Goal: Task Accomplishment & Management: Complete application form

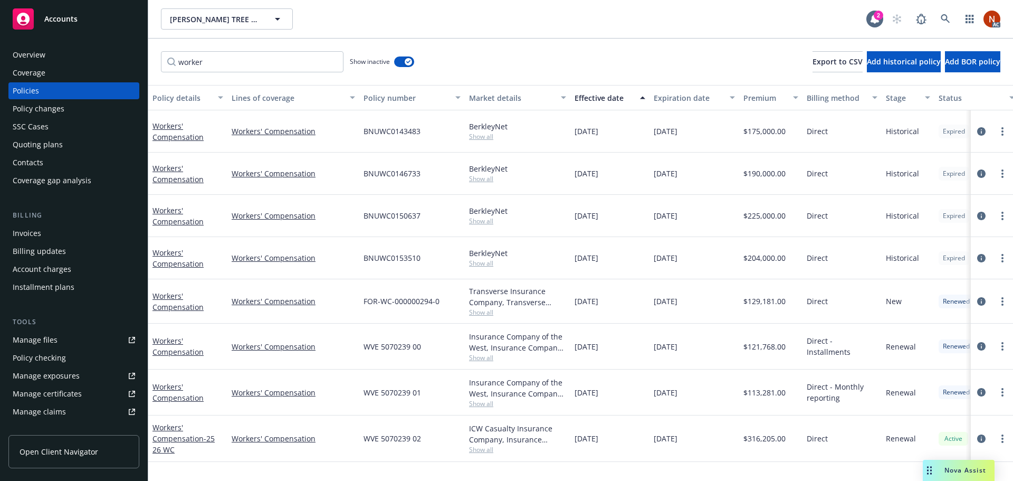
click at [956, 16] on div "AC" at bounding box center [944, 18] width 114 height 21
click at [950, 19] on link at bounding box center [945, 18] width 21 height 21
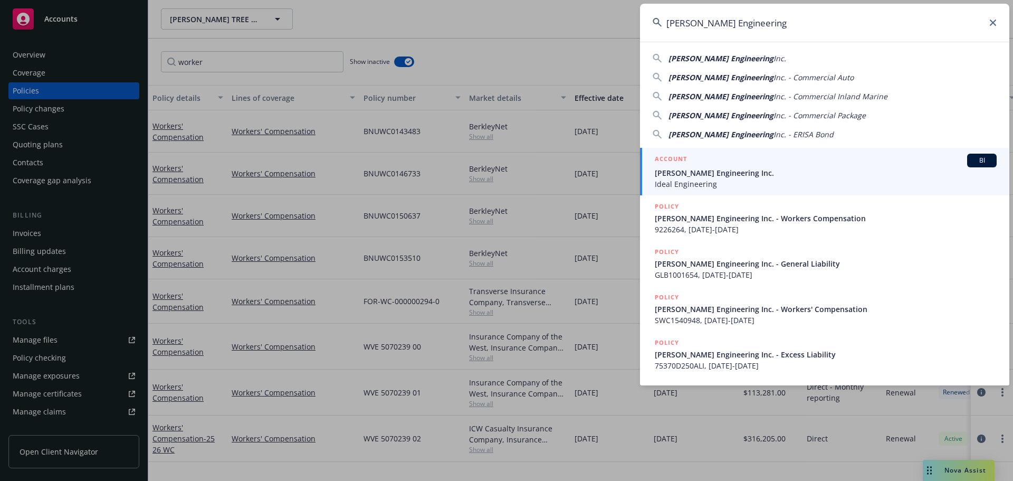
type input "Alfaro Engineering"
click at [755, 169] on span "[PERSON_NAME] Engineering Inc." at bounding box center [826, 172] width 342 height 11
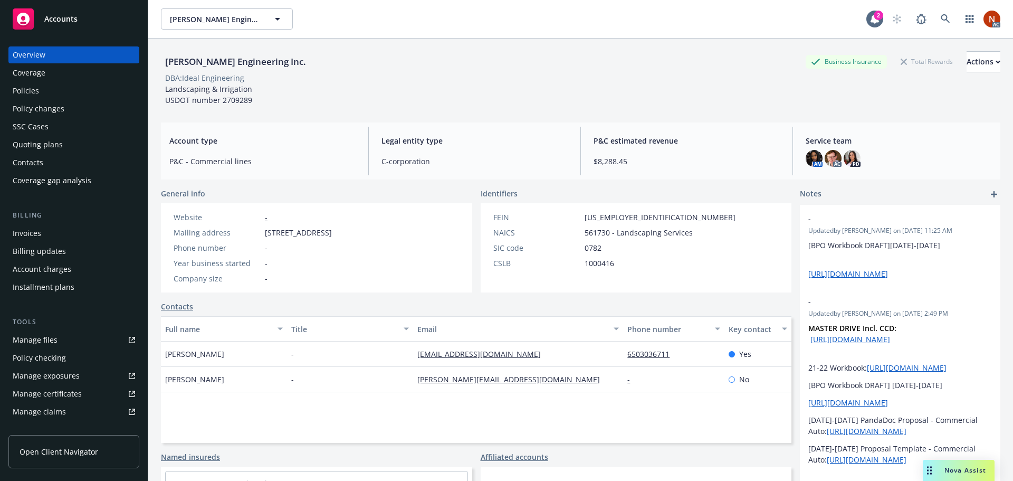
click at [43, 93] on div "Policies" at bounding box center [74, 90] width 122 height 17
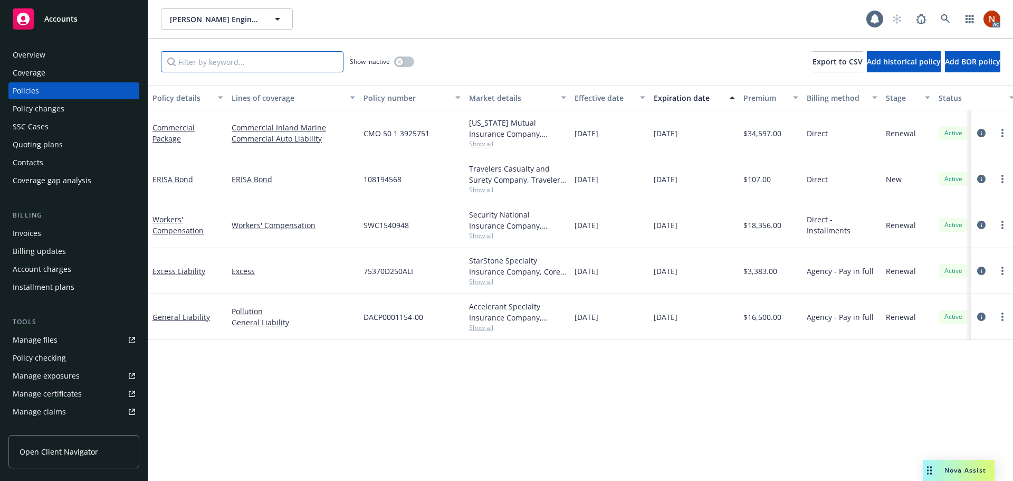
click at [267, 53] on input "Filter by keyword..." at bounding box center [252, 61] width 183 height 21
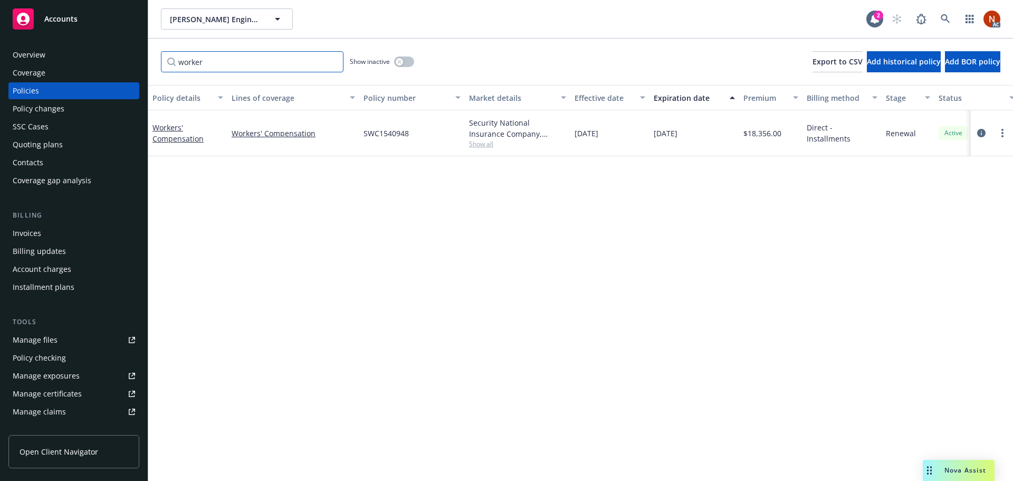
type input "worker"
click at [401, 61] on icon "button" at bounding box center [399, 62] width 4 height 4
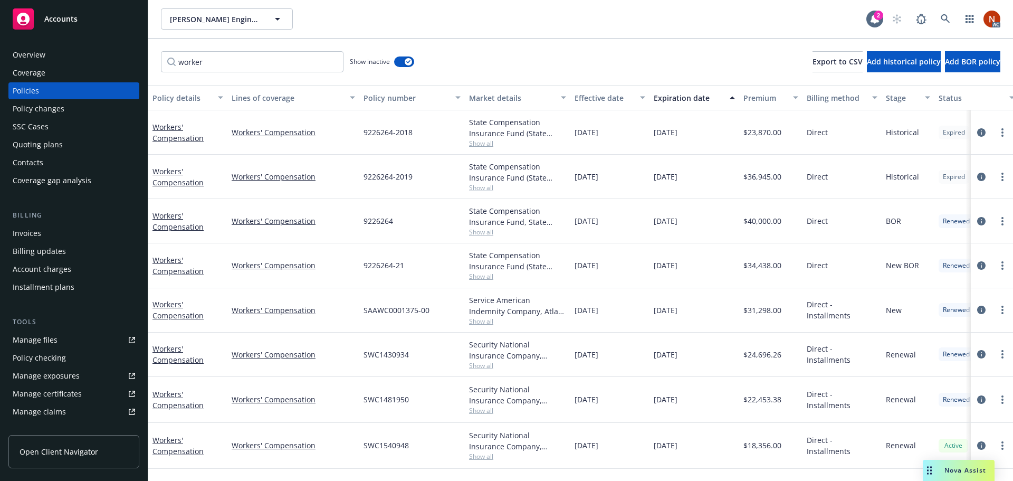
click at [598, 89] on button "Effective date" at bounding box center [610, 97] width 79 height 25
click at [604, 98] on div "Effective date" at bounding box center [604, 97] width 59 height 11
click at [483, 457] on span "Show all" at bounding box center [517, 456] width 97 height 9
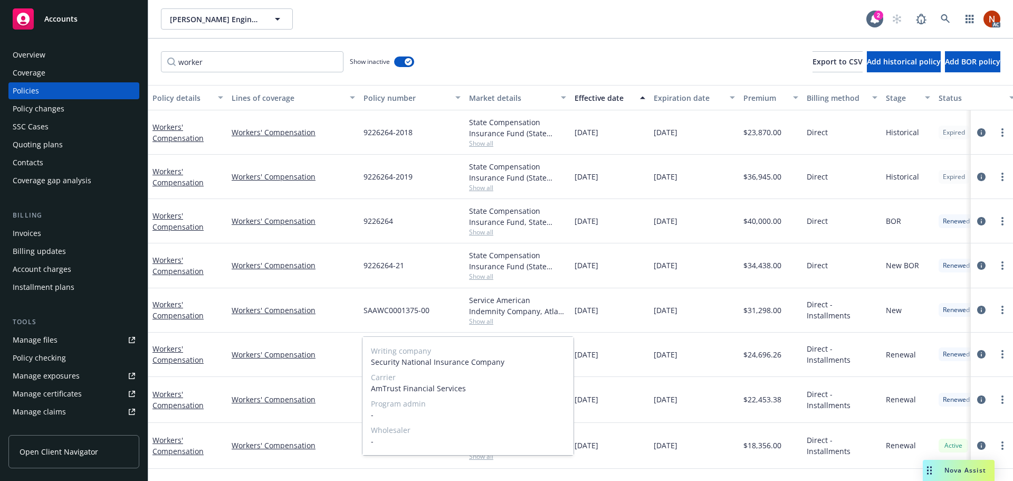
click at [534, 457] on span "Show all" at bounding box center [517, 456] width 97 height 9
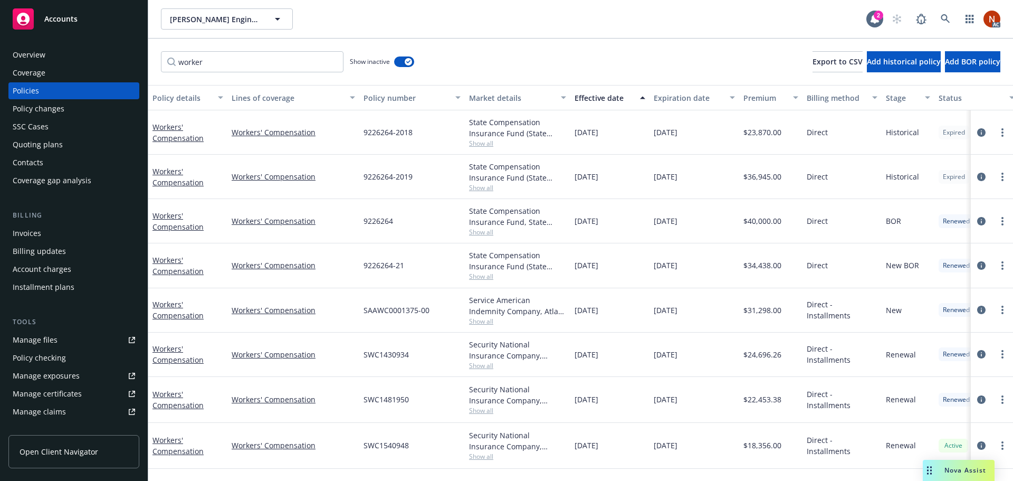
click at [488, 319] on span "Show all" at bounding box center [517, 321] width 97 height 9
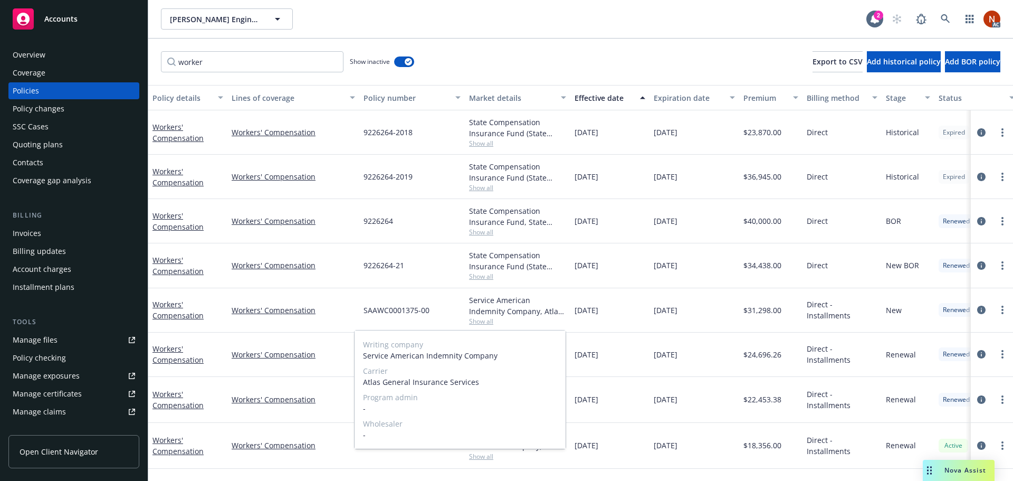
click at [563, 317] on span "Show all" at bounding box center [517, 321] width 97 height 9
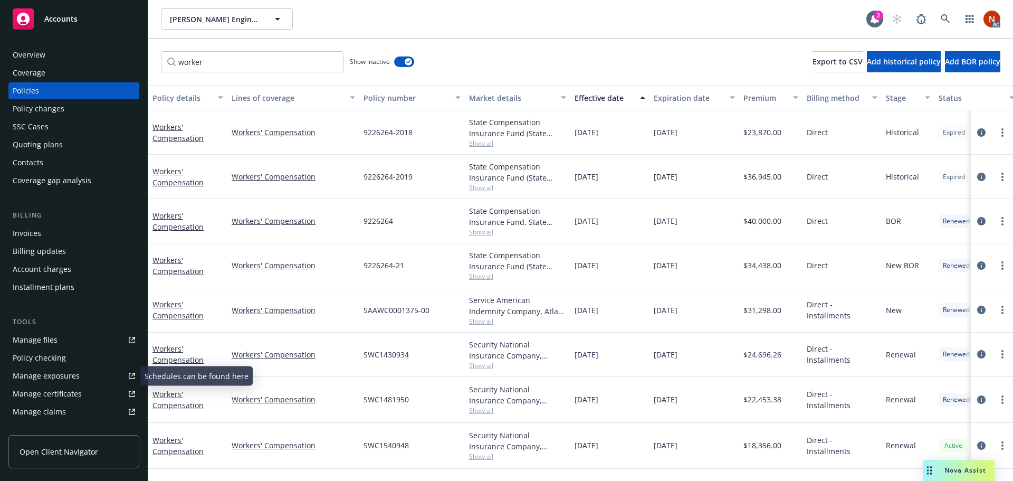
click at [38, 335] on div "Manage files" at bounding box center [35, 339] width 45 height 17
click at [499, 319] on span "Show all" at bounding box center [517, 321] width 97 height 9
click at [600, 328] on div "03/01/2022" at bounding box center [610, 310] width 79 height 44
click at [98, 413] on link "Manage claims" at bounding box center [73, 411] width 131 height 17
click at [61, 54] on div "Overview" at bounding box center [74, 54] width 122 height 17
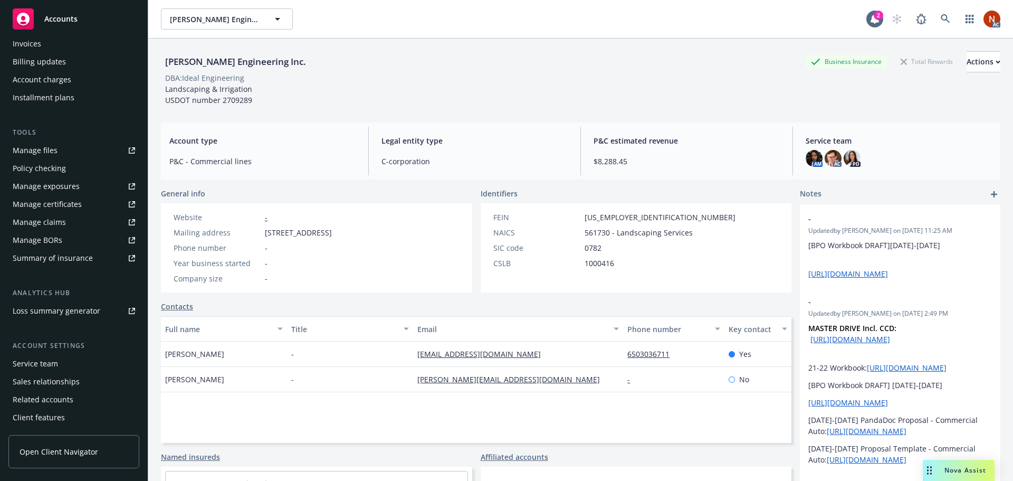
scroll to position [207, 0]
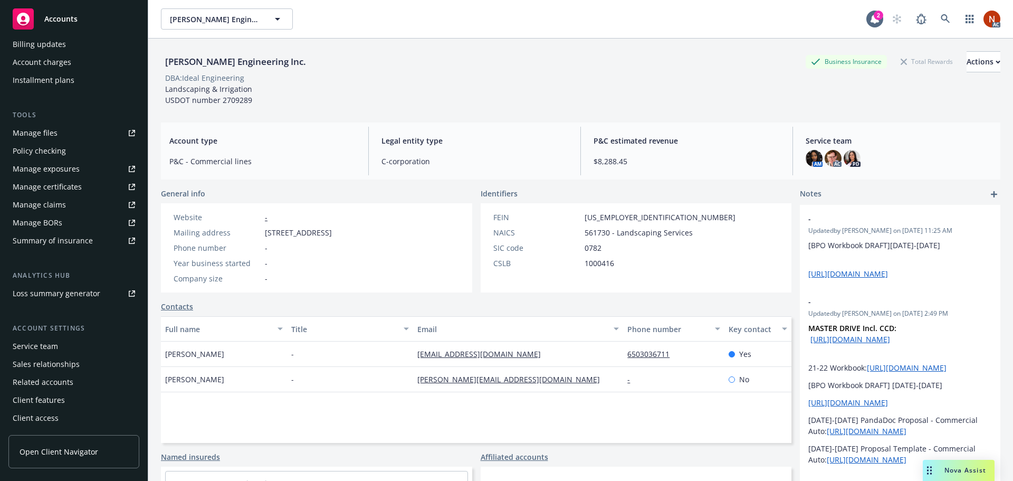
click at [49, 346] on div "Service team" at bounding box center [35, 346] width 45 height 17
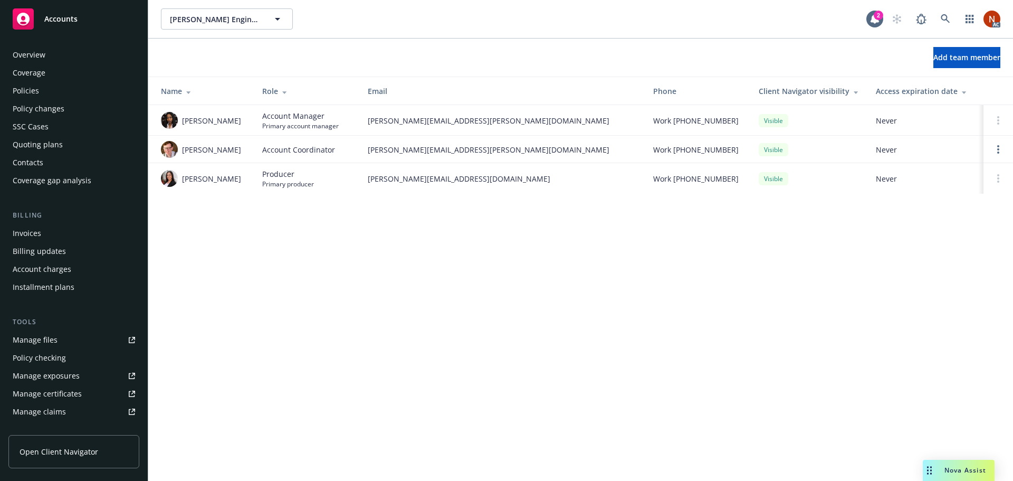
click at [68, 160] on div "Contacts" at bounding box center [74, 162] width 122 height 17
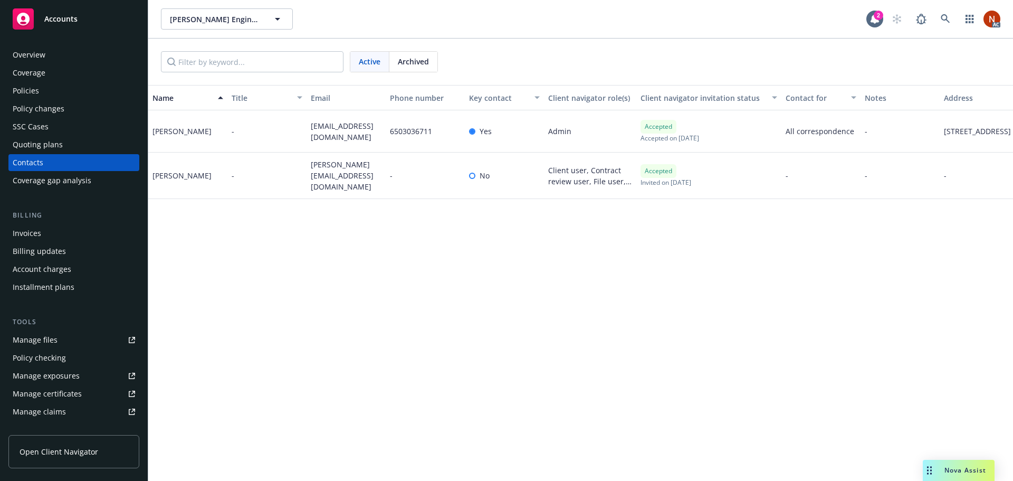
click at [50, 58] on div "Overview" at bounding box center [74, 54] width 122 height 17
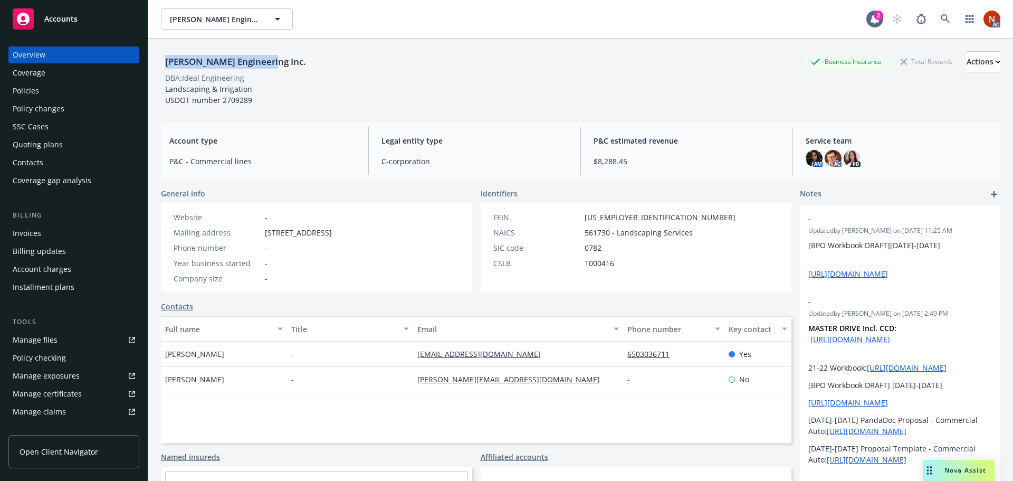
drag, startPoint x: 274, startPoint y: 63, endPoint x: 160, endPoint y: 64, distance: 114.0
click at [160, 64] on div "Alfaro Engineering Inc. Business Insurance Total Rewards Actions DBA: Ideal Eng…" at bounding box center [580, 279] width 865 height 481
copy div "[PERSON_NAME] Engineering Inc."
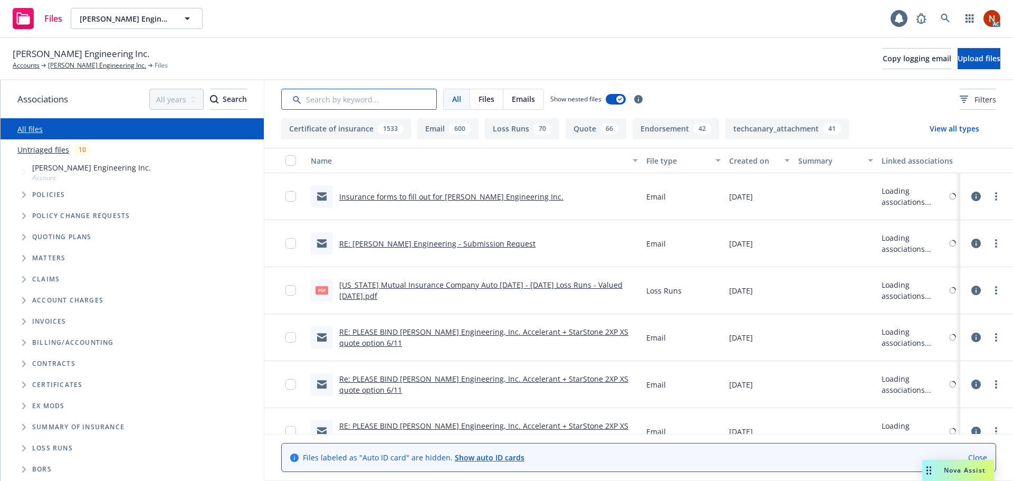
click at [355, 96] on input "Search by keyword..." at bounding box center [359, 99] width 156 height 21
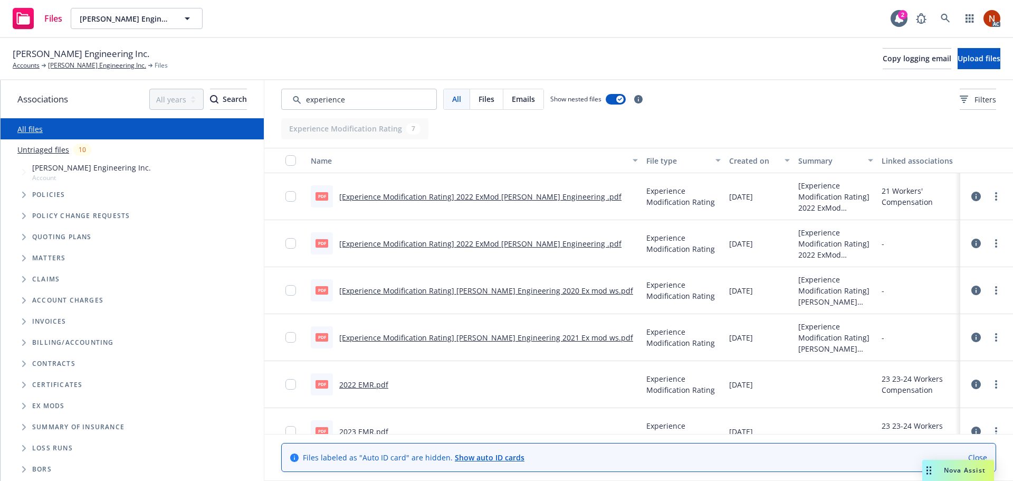
click at [727, 152] on button "Created on" at bounding box center [759, 160] width 69 height 25
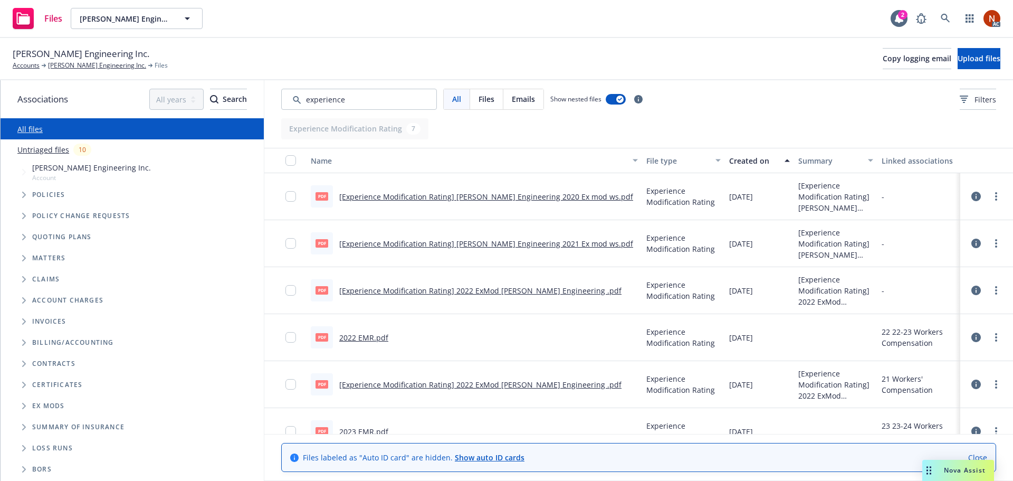
click at [742, 156] on div "Created on" at bounding box center [753, 160] width 49 height 11
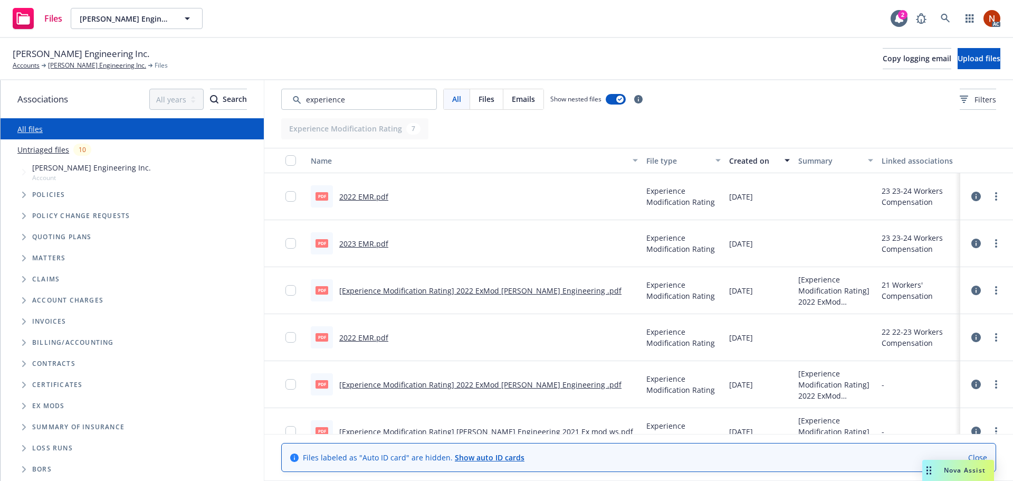
click at [348, 193] on link "2022 EMR.pdf" at bounding box center [363, 197] width 49 height 10
drag, startPoint x: 363, startPoint y: 101, endPoint x: 207, endPoint y: 101, distance: 155.7
click at [207, 101] on div "Associations All years 2027 2026 2025 2024 2023 2022 2021 2020 2019 2018 2017 2…" at bounding box center [507, 280] width 1013 height 401
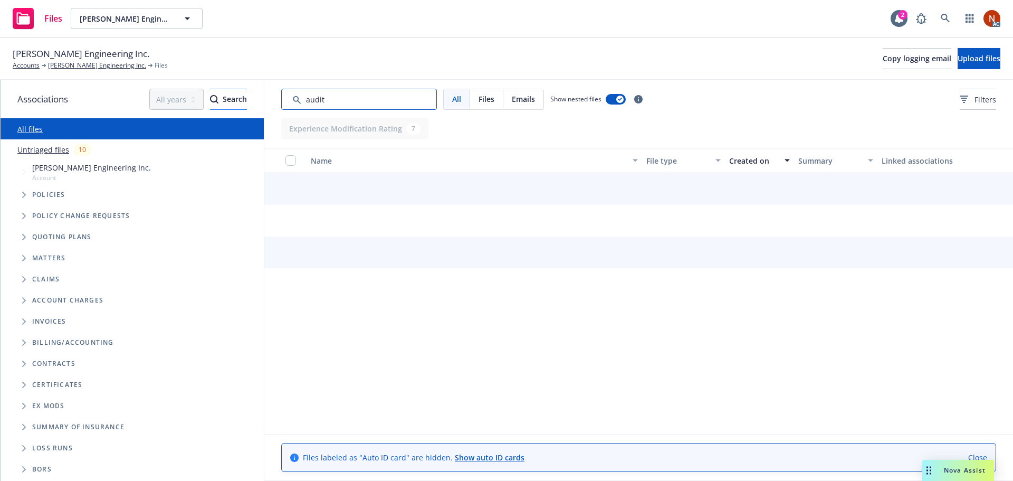
type input "audit"
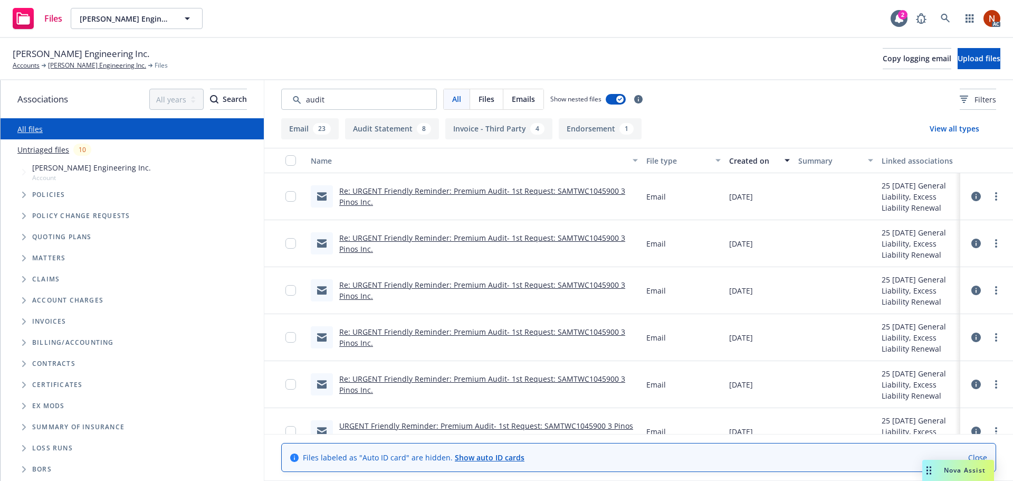
click at [740, 161] on div "Created on" at bounding box center [753, 160] width 49 height 11
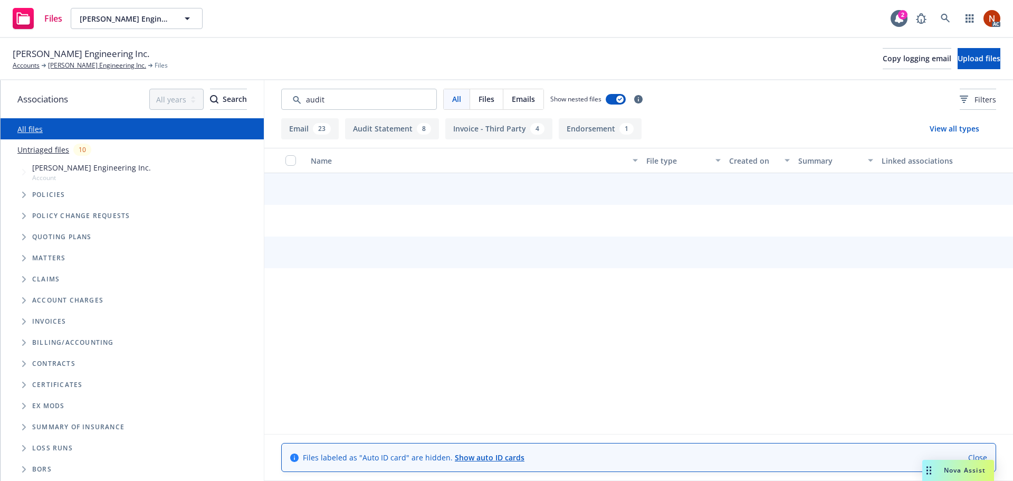
click at [772, 167] on button "Created on" at bounding box center [759, 160] width 69 height 25
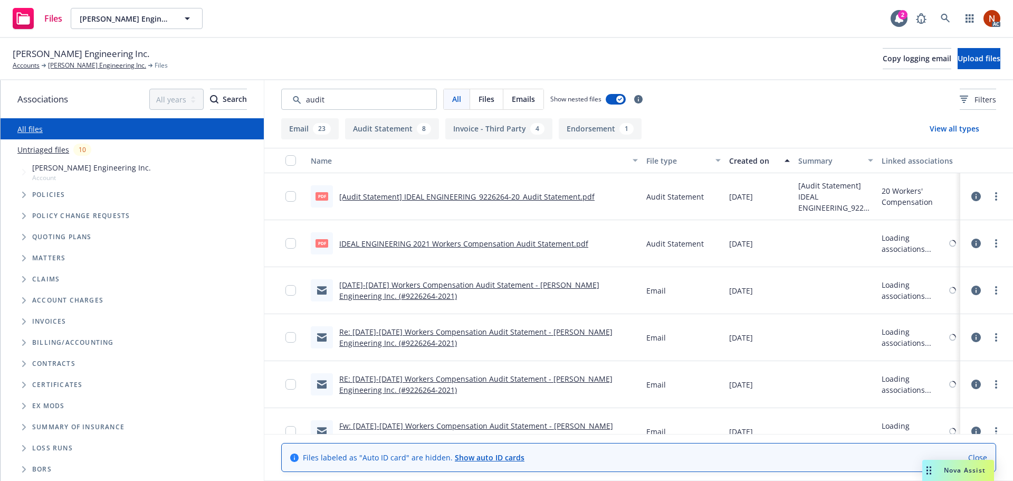
click at [751, 162] on div "Created on" at bounding box center [753, 160] width 49 height 11
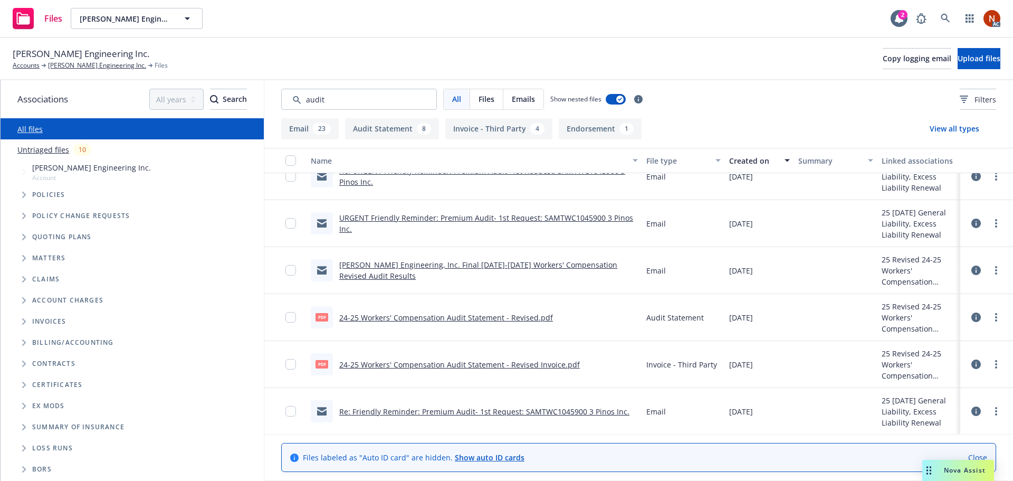
scroll to position [211, 0]
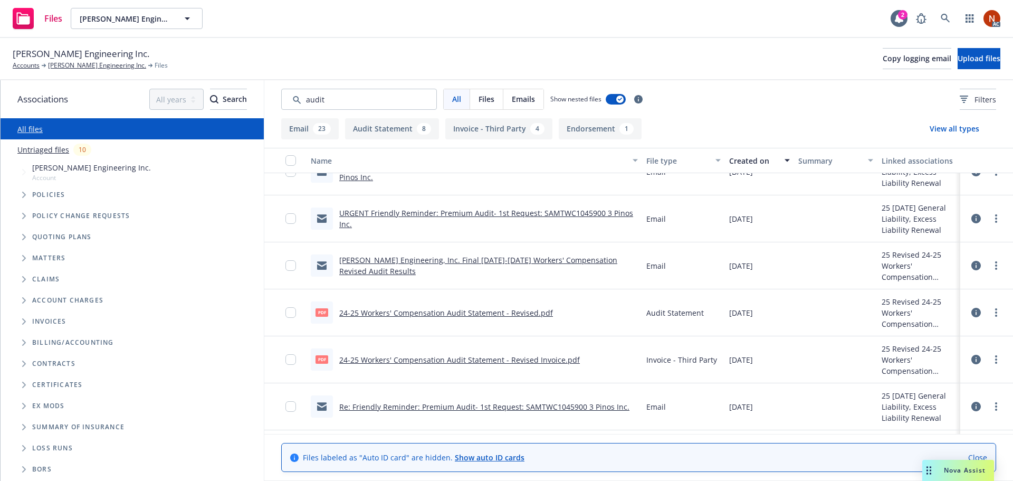
click at [477, 312] on link "24-25 Workers' Compensation Audit Statement - Revised.pdf" at bounding box center [446, 313] width 214 height 10
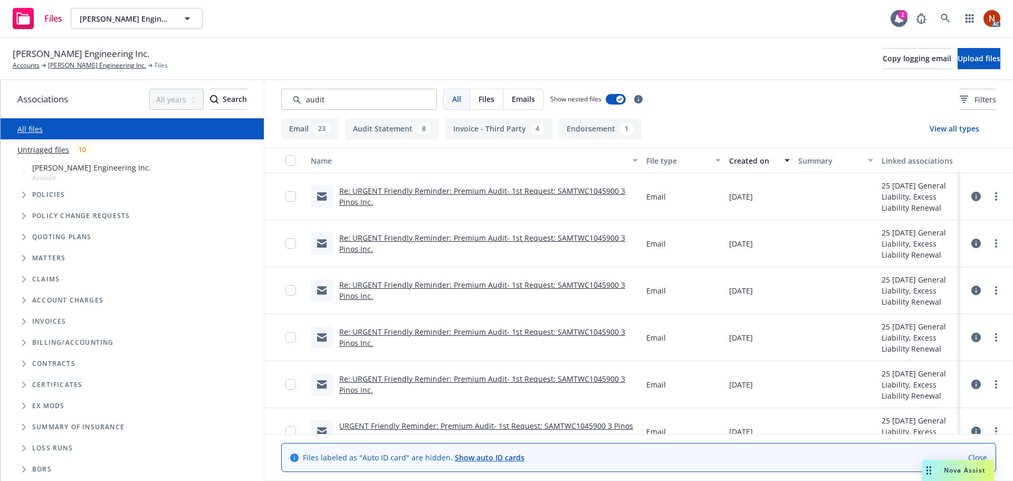
click at [438, 188] on link "Re: URGENT Friendly Reminder: Premium Audit- 1st Request: SAMTWC1045900 3 Pinos…" at bounding box center [482, 196] width 286 height 21
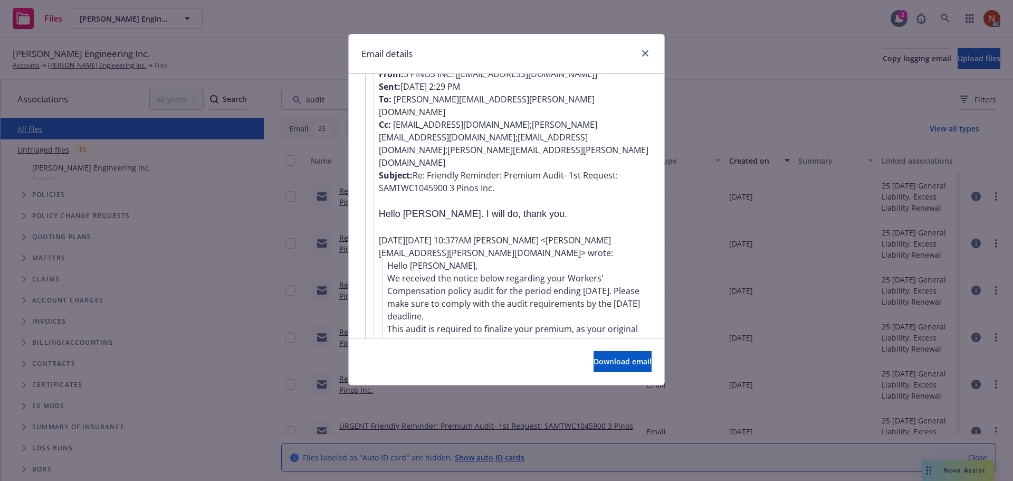
scroll to position [1267, 0]
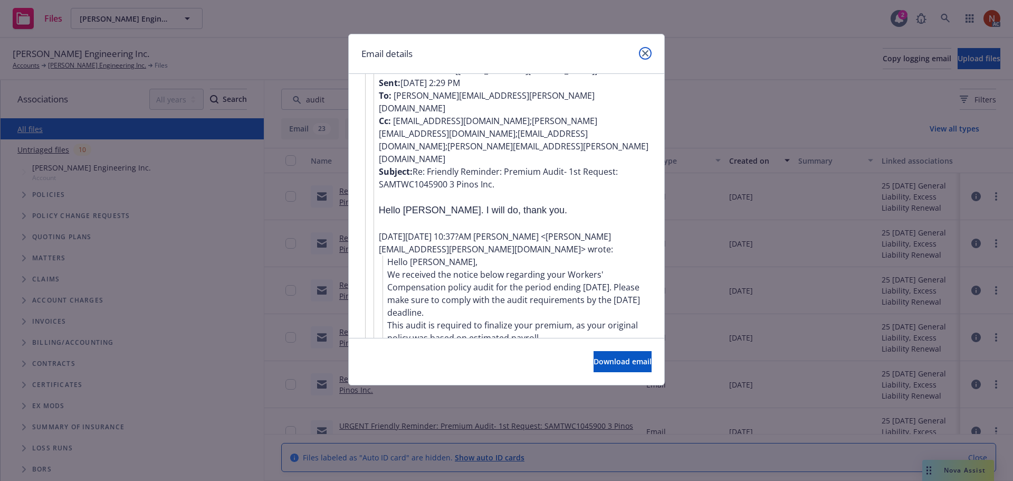
click at [647, 48] on link "close" at bounding box center [645, 53] width 13 height 13
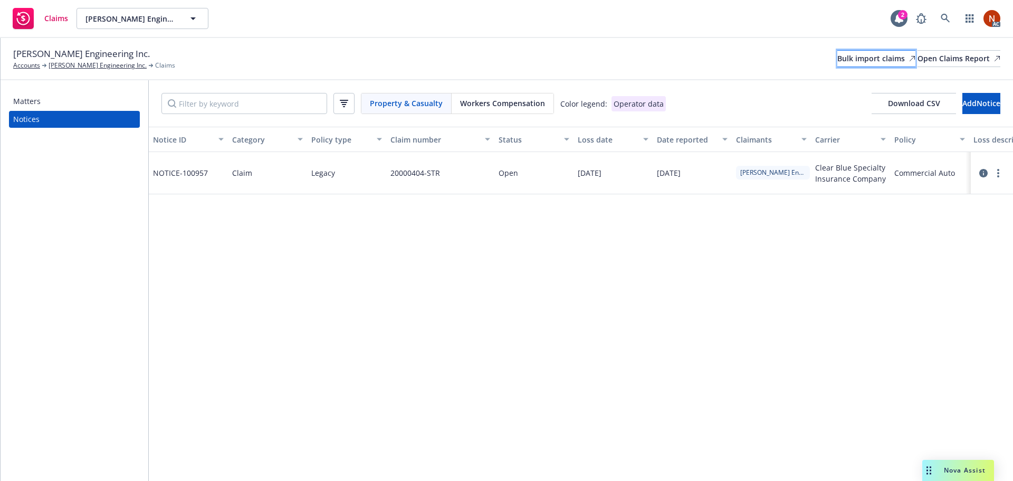
click at [838, 61] on div "Bulk import claims" at bounding box center [877, 59] width 78 height 16
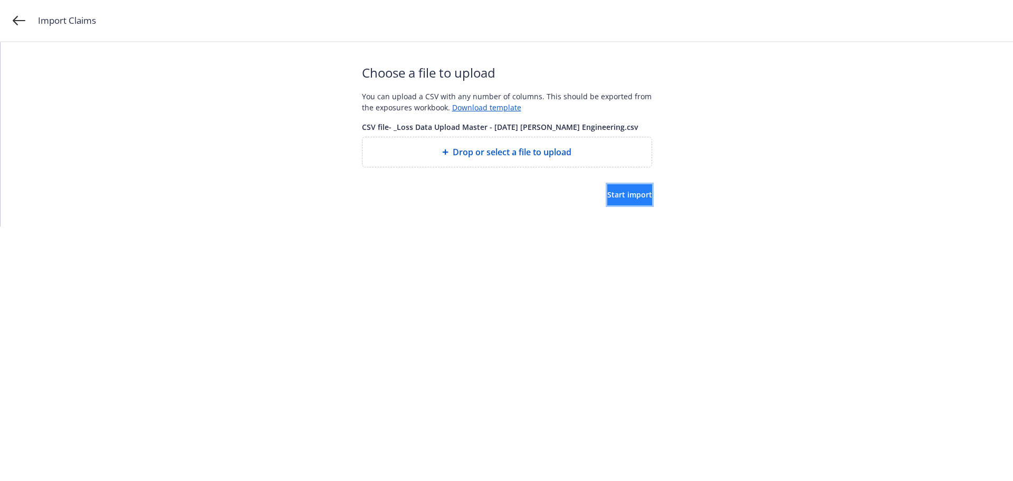
click at [607, 197] on span "Start import" at bounding box center [629, 194] width 45 height 10
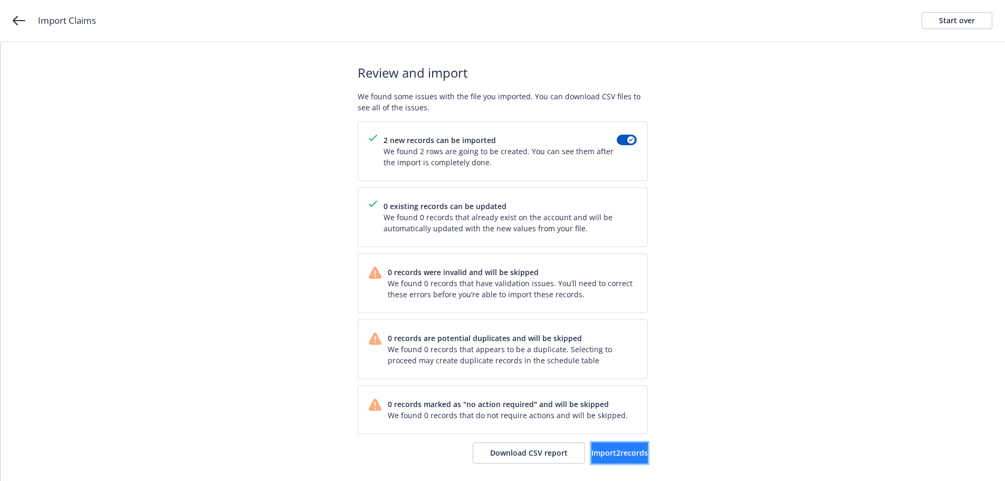
click at [600, 457] on span "Import 2 records" at bounding box center [620, 453] width 56 height 10
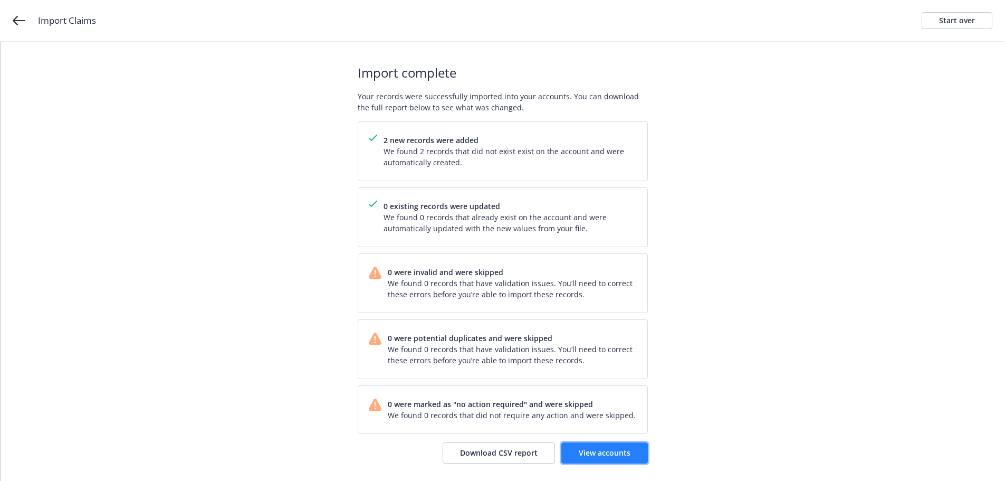
click at [616, 450] on span "View accounts" at bounding box center [605, 453] width 52 height 10
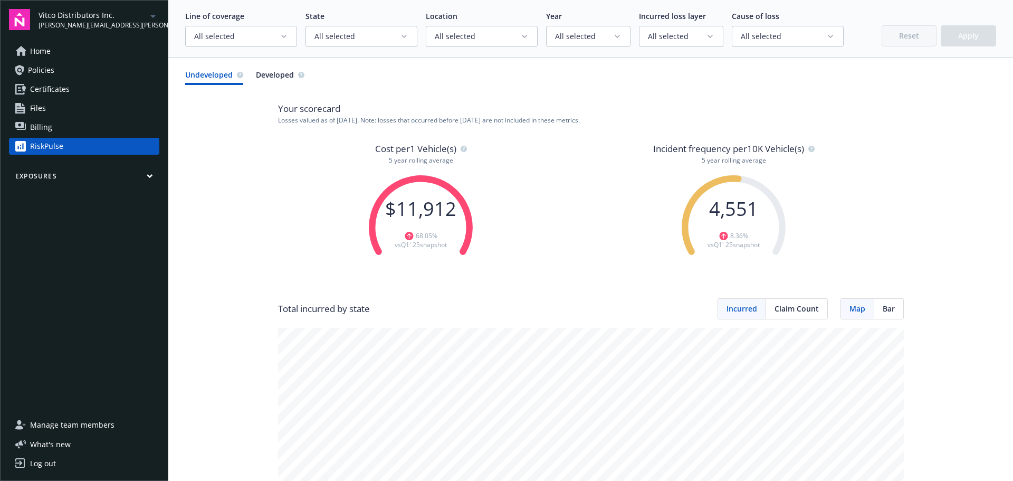
click at [289, 156] on div "Cost per 1 Vehicle(s) 5 year rolling average $ 11,912 68.05 % vs Q1' 25 snapsho…" at bounding box center [591, 220] width 626 height 157
click at [486, 32] on span "All selected" at bounding box center [478, 36] width 86 height 11
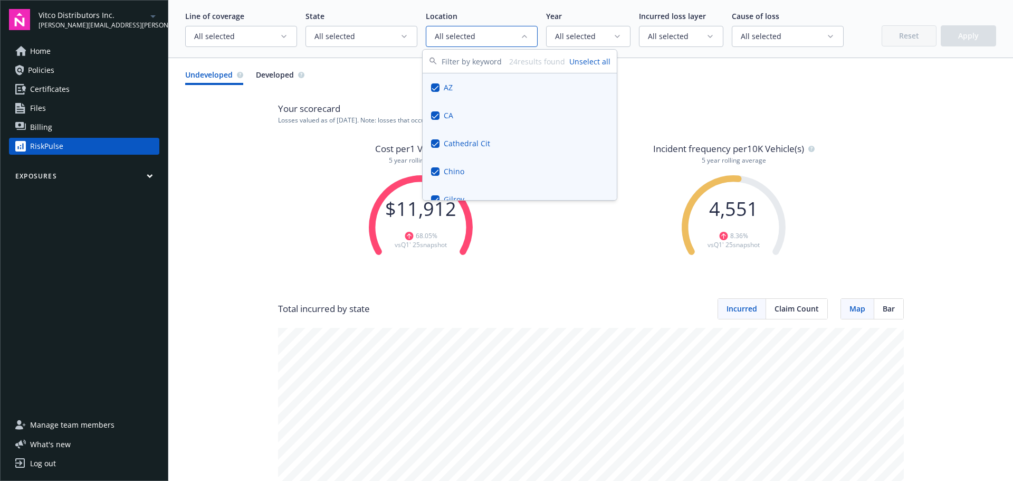
click at [385, 37] on span "All selected" at bounding box center [358, 36] width 86 height 11
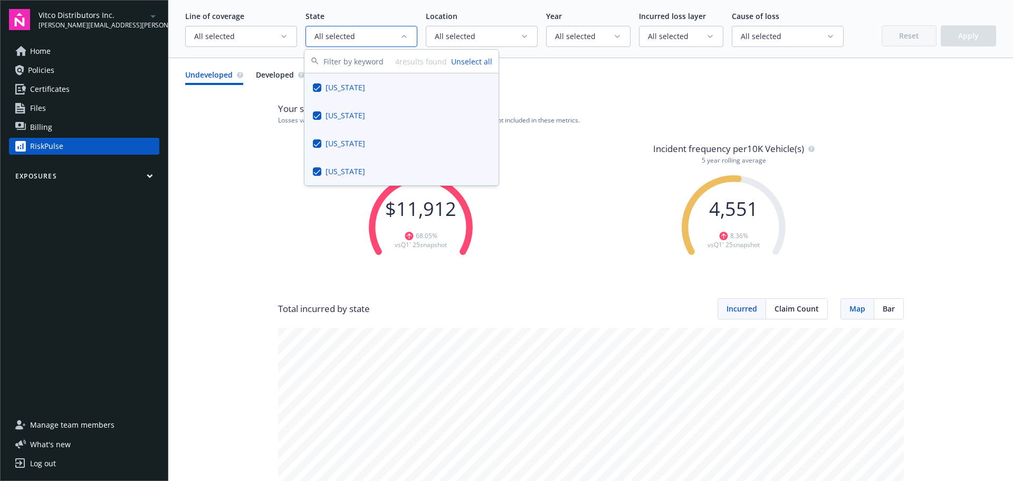
click at [391, 14] on p "State" at bounding box center [362, 16] width 112 height 11
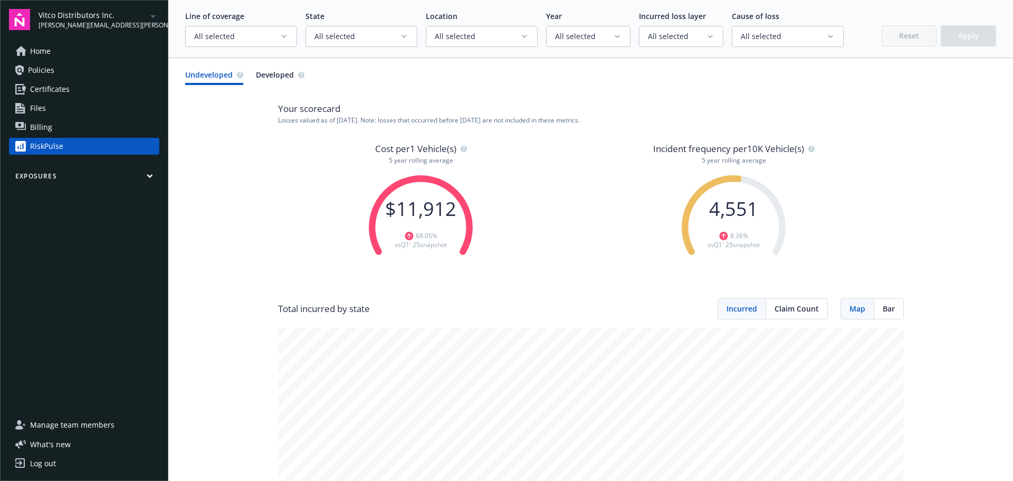
click at [498, 38] on span "All selected" at bounding box center [478, 36] width 86 height 11
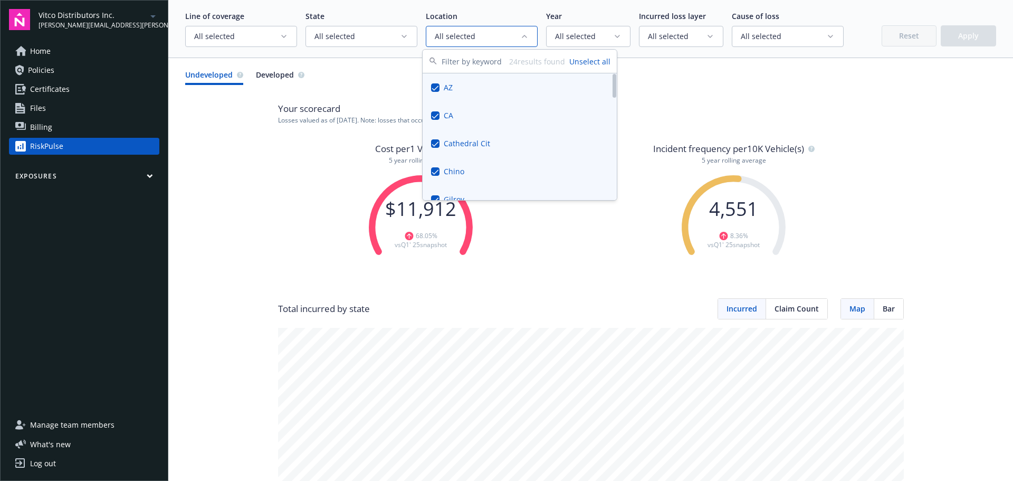
click at [589, 59] on button "Unselect all" at bounding box center [589, 61] width 41 height 11
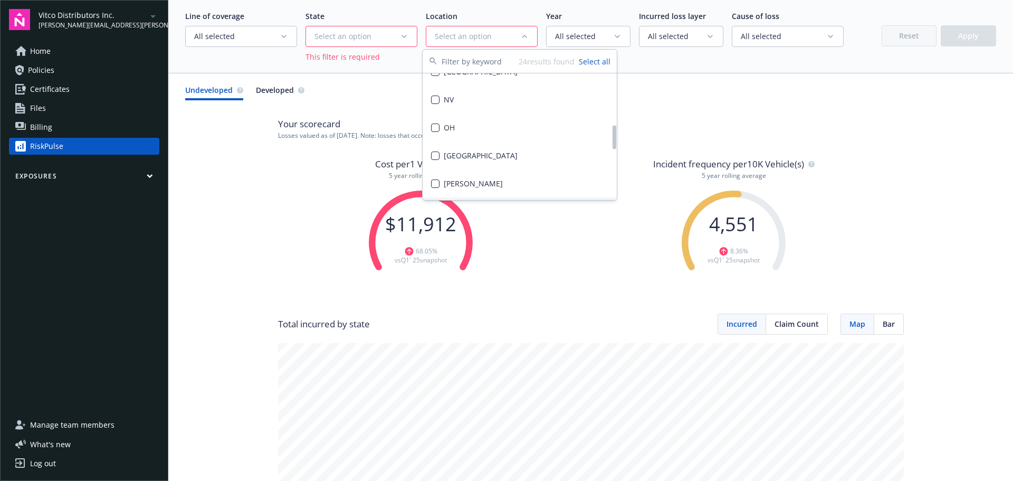
scroll to position [211, 0]
click at [439, 130] on button "Suggestions" at bounding box center [435, 128] width 8 height 8
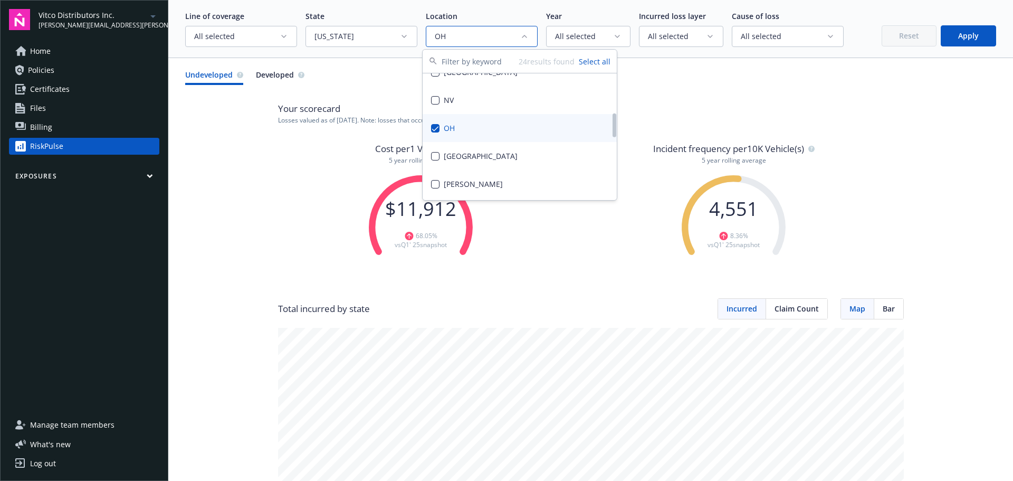
click at [968, 40] on button "Apply" at bounding box center [968, 35] width 55 height 21
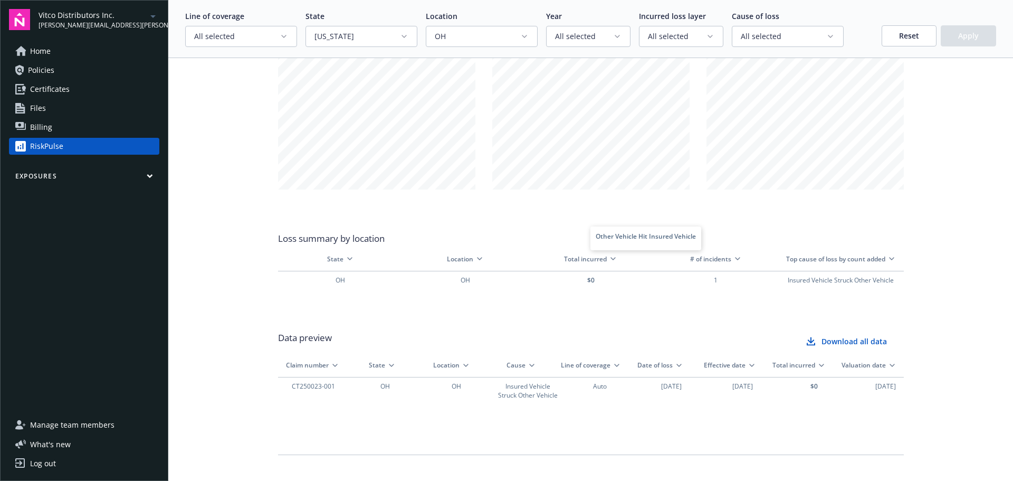
scroll to position [1236, 0]
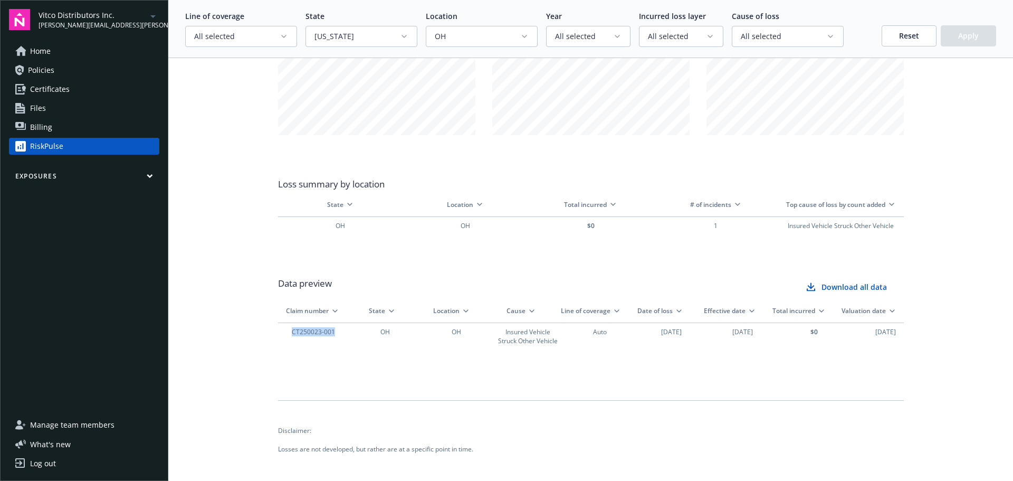
drag, startPoint x: 334, startPoint y: 331, endPoint x: 287, endPoint y: 334, distance: 47.0
click at [287, 334] on div "CT250023-001" at bounding box center [313, 331] width 63 height 9
copy div "CT250023-001"
click at [310, 333] on div "CT250023-001" at bounding box center [313, 331] width 63 height 9
drag, startPoint x: 317, startPoint y: 331, endPoint x: 287, endPoint y: 331, distance: 30.1
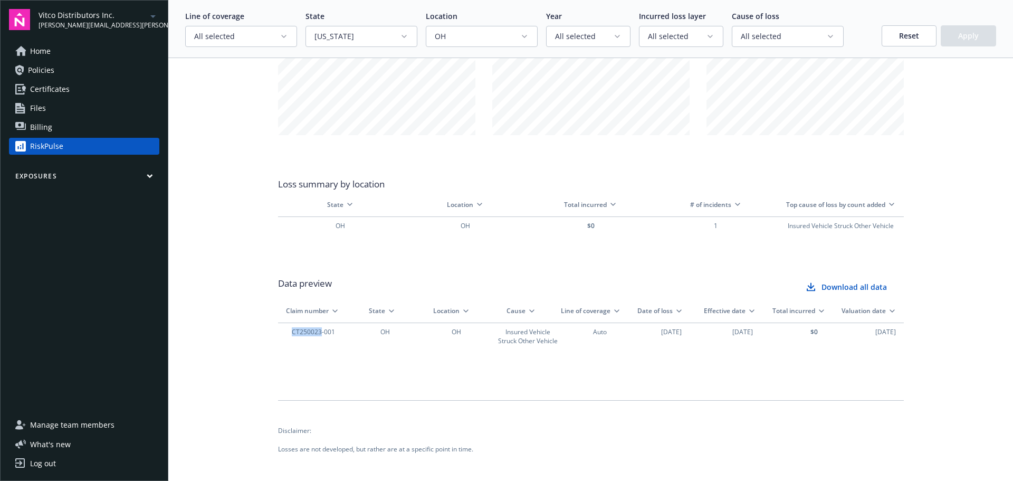
click at [287, 331] on div "CT250023-001" at bounding box center [313, 331] width 63 height 9
copy div "CT250023"
drag, startPoint x: 364, startPoint y: 354, endPoint x: 304, endPoint y: 336, distance: 62.6
click at [305, 329] on div "CT250023-001" at bounding box center [313, 331] width 63 height 9
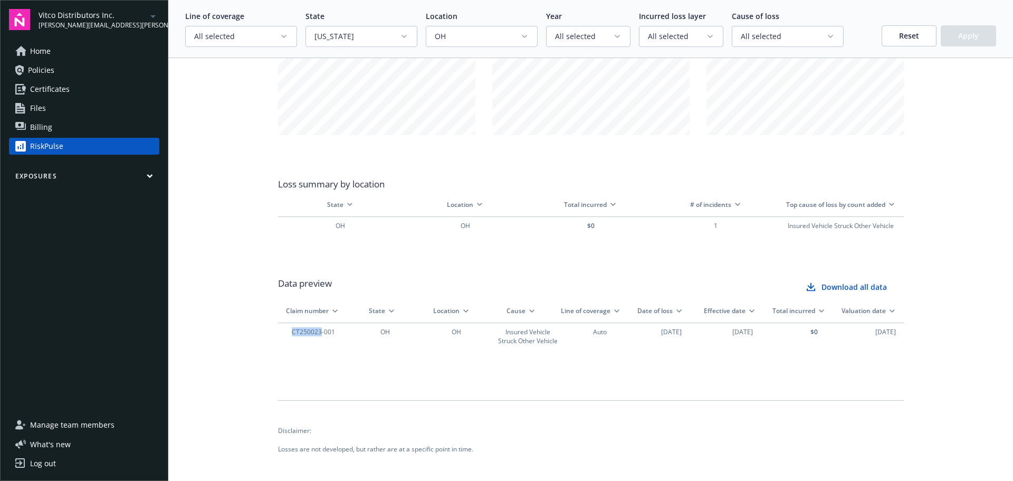
click at [305, 329] on div "CT250023-001" at bounding box center [313, 331] width 63 height 9
copy div "CT250023"
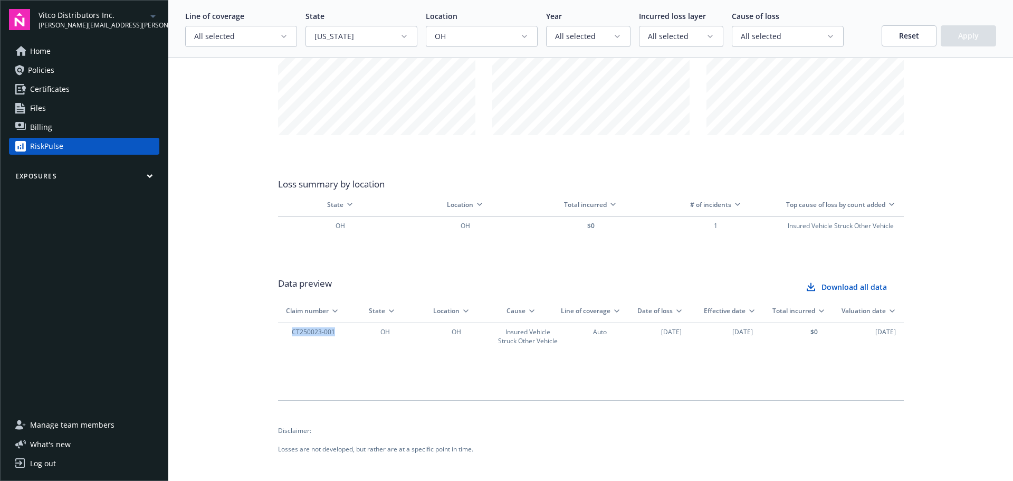
drag, startPoint x: 333, startPoint y: 331, endPoint x: 287, endPoint y: 337, distance: 46.7
click at [287, 337] on div "CT250023-001" at bounding box center [314, 336] width 72 height 26
copy div "CT250023-001"
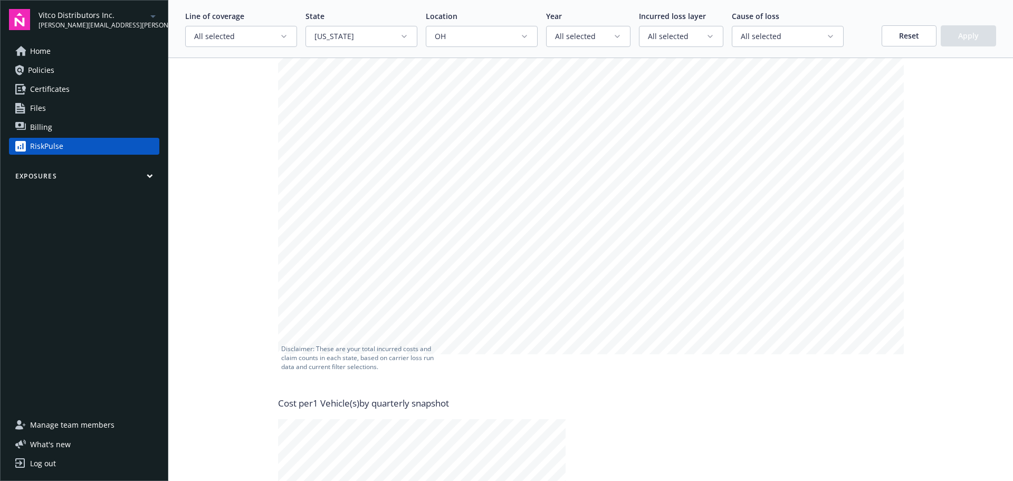
scroll to position [0, 0]
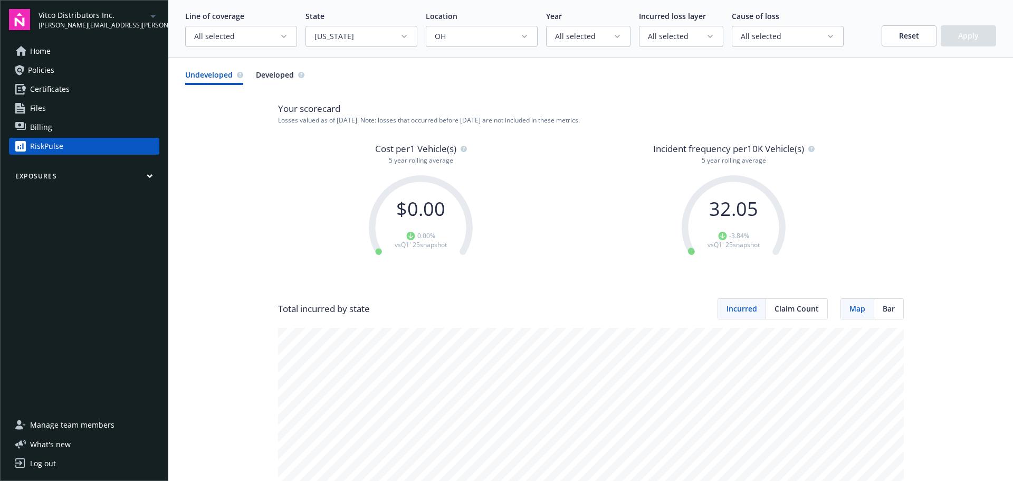
click at [901, 35] on button "Reset" at bounding box center [909, 35] width 55 height 21
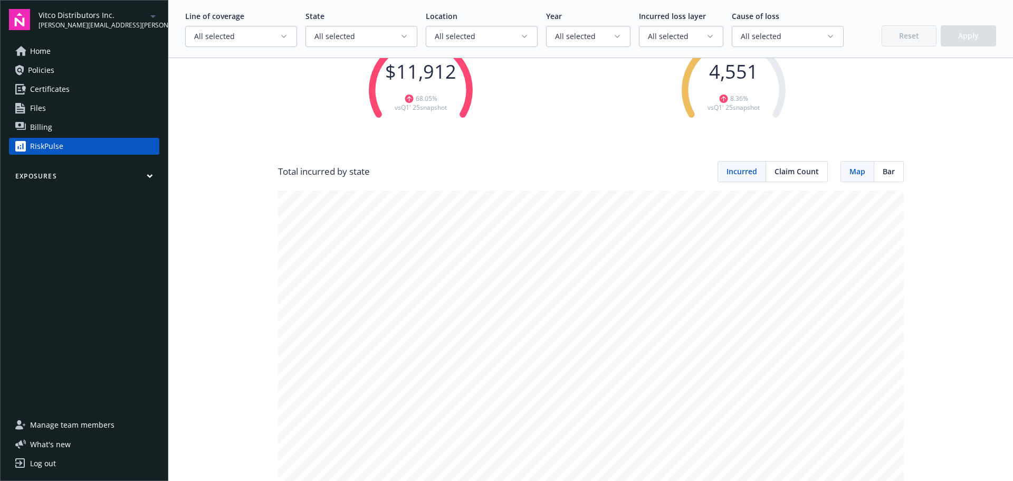
scroll to position [53, 0]
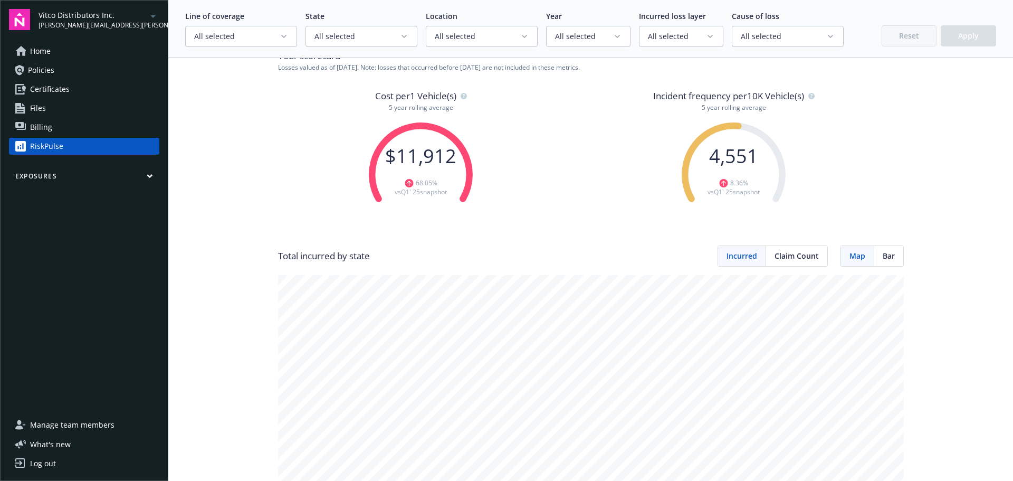
click at [784, 255] on span "Claim Count" at bounding box center [797, 255] width 44 height 11
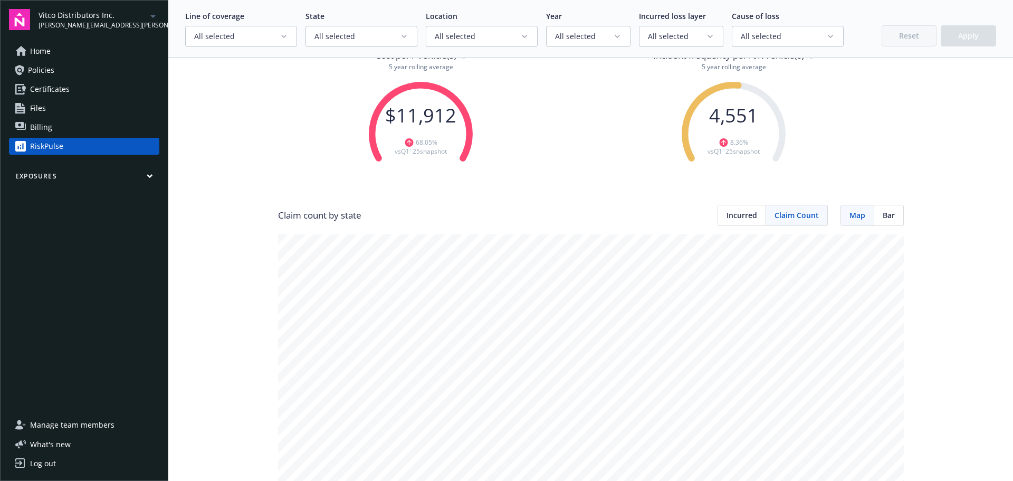
scroll to position [211, 0]
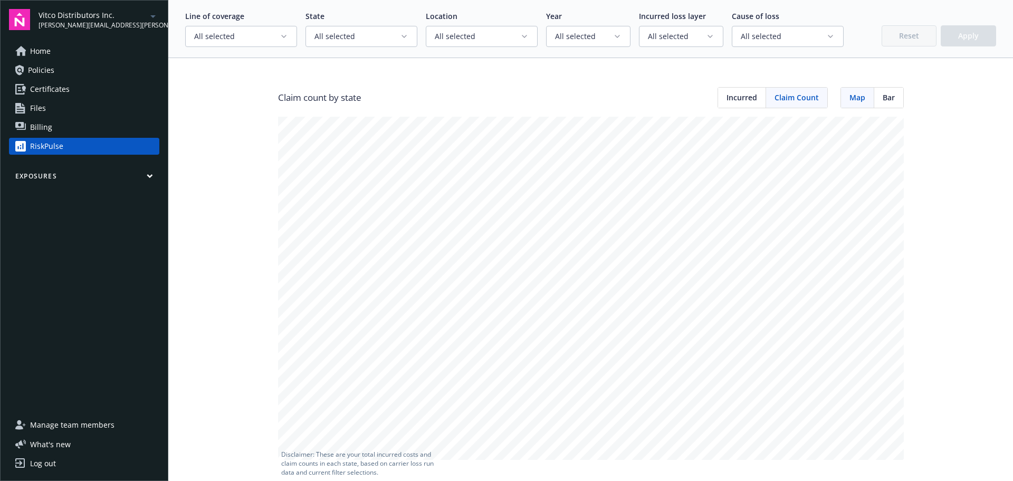
click at [738, 100] on span "Incurred" at bounding box center [742, 97] width 31 height 11
click at [806, 99] on span "Claim Count" at bounding box center [797, 97] width 44 height 11
click at [735, 99] on span "Incurred" at bounding box center [742, 97] width 31 height 11
click at [777, 93] on span "Claim Count" at bounding box center [797, 97] width 44 height 11
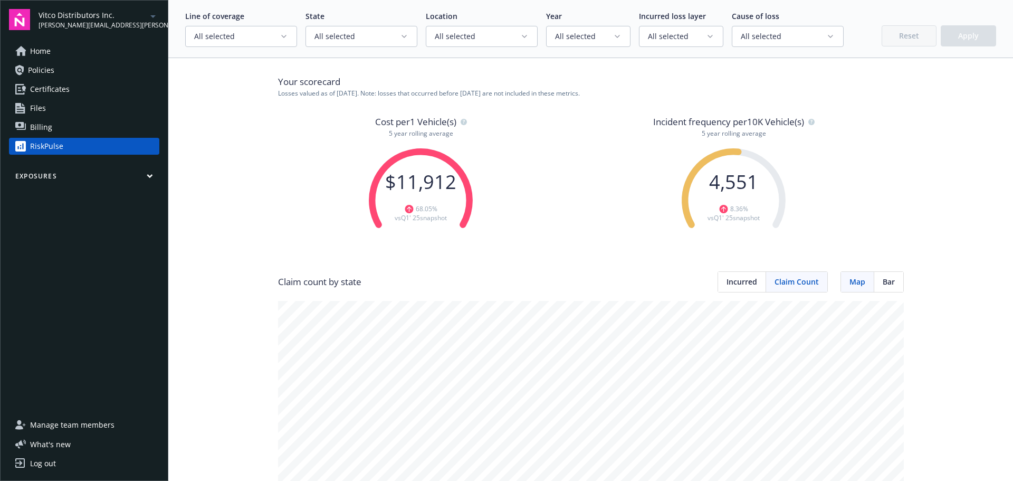
scroll to position [0, 0]
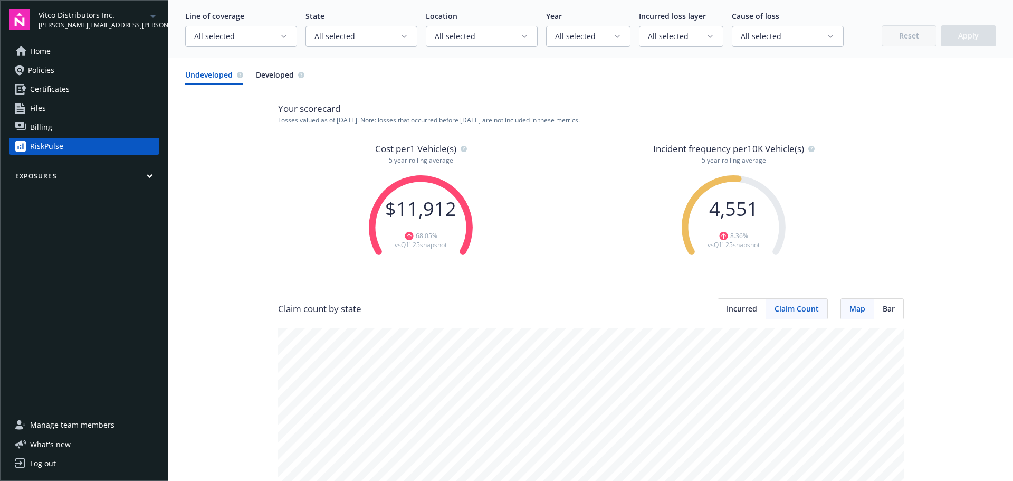
click at [896, 188] on div "Cost per 1 Vehicle(s) 5 year rolling average $ 11,912 68.05 % vs Q1' 25 snapsho…" at bounding box center [591, 220] width 626 height 157
click at [606, 38] on button "All selected" at bounding box center [588, 36] width 84 height 21
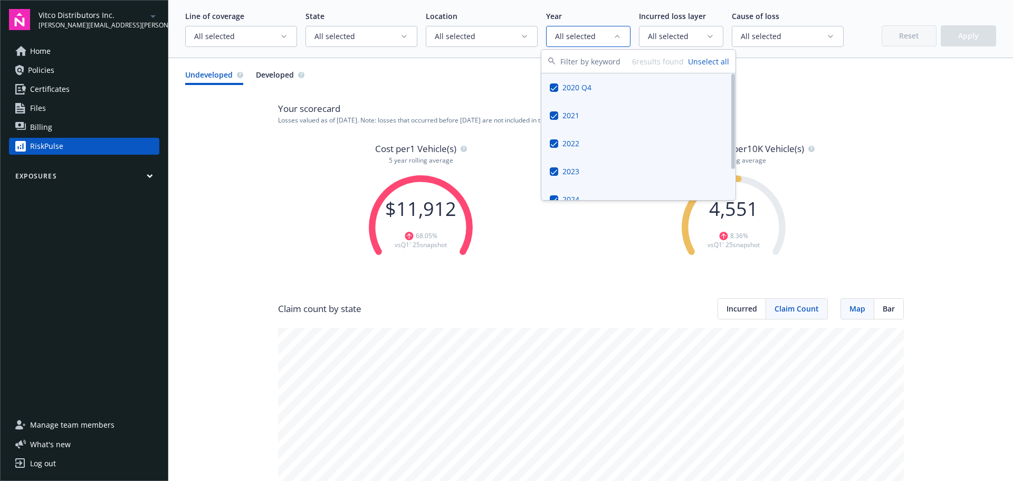
click at [709, 61] on button "Unselect all" at bounding box center [708, 61] width 41 height 11
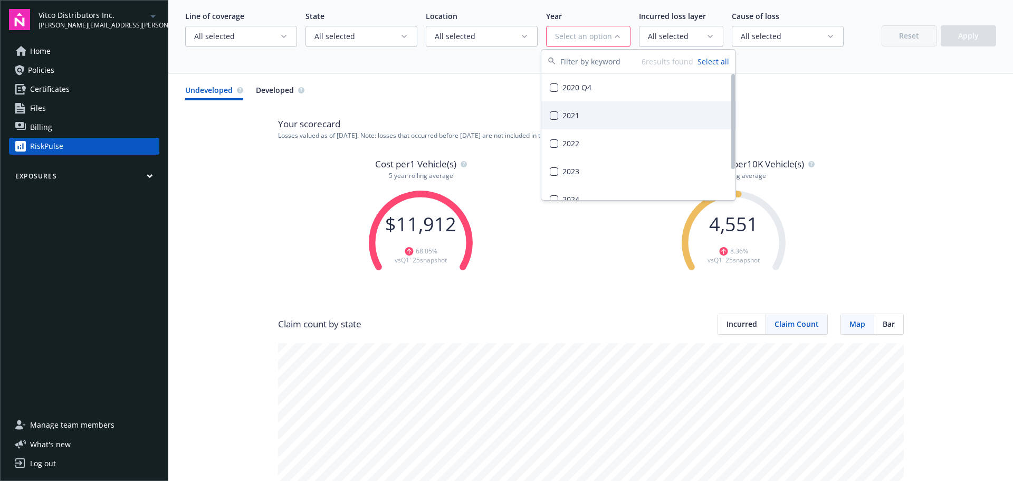
click at [572, 117] on div "2021" at bounding box center [639, 115] width 194 height 28
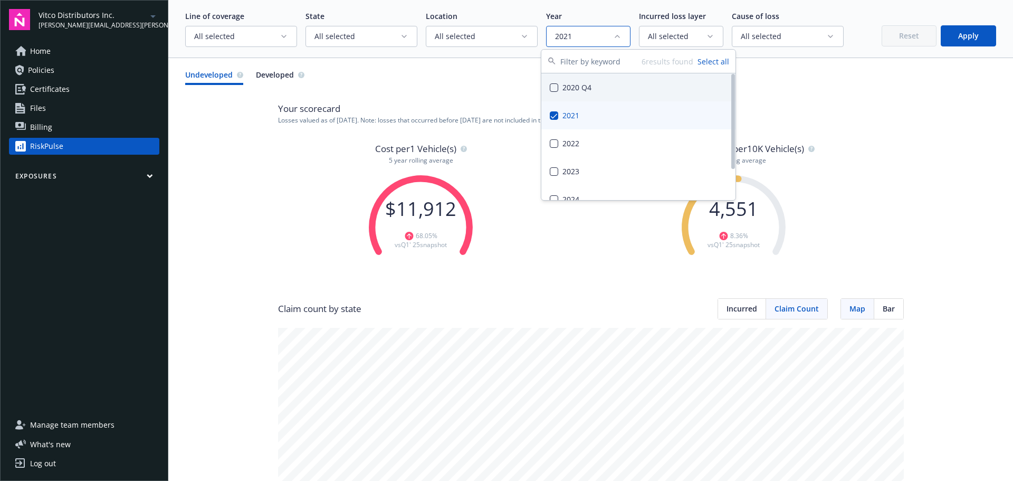
click at [966, 49] on div "Line of coverage All selected State All selected Location All selected Year 202…" at bounding box center [590, 29] width 845 height 58
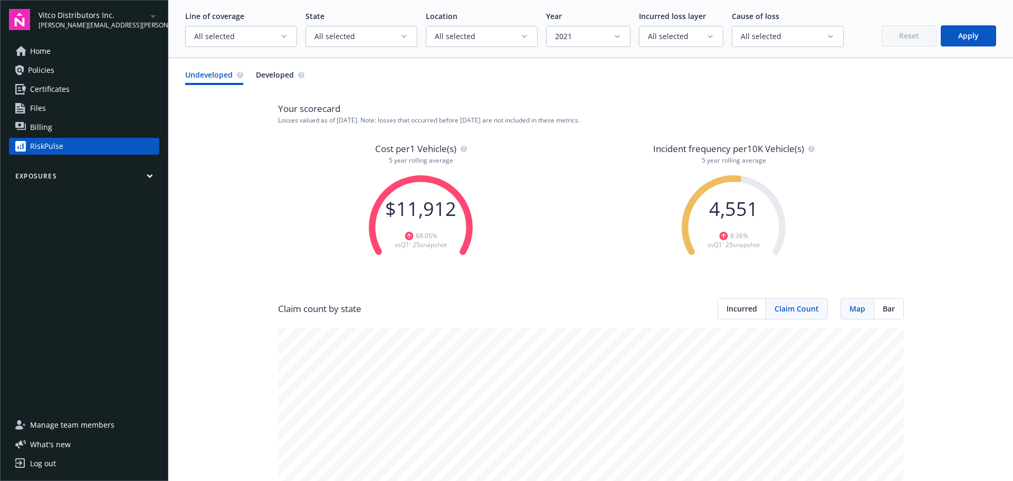
click at [965, 37] on button "Apply" at bounding box center [968, 35] width 55 height 21
click at [902, 35] on button "Reset" at bounding box center [909, 35] width 55 height 21
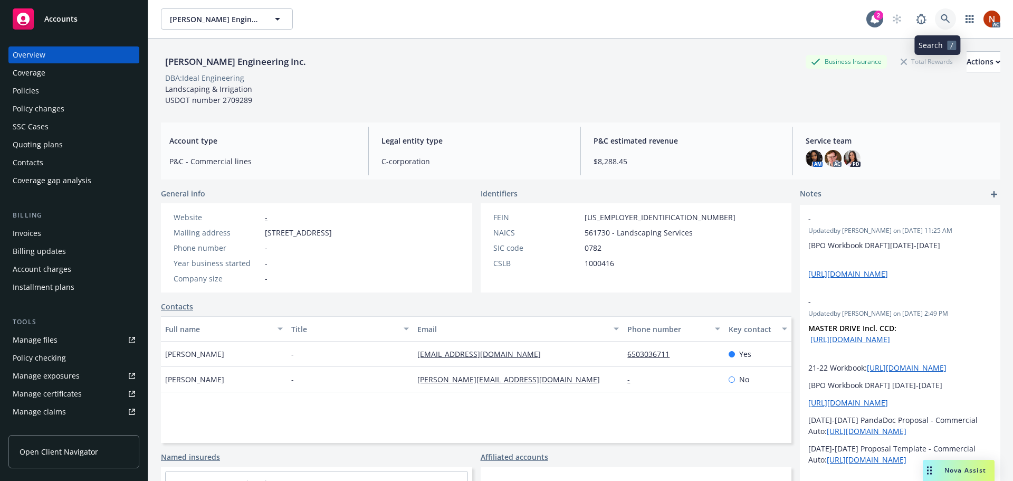
click at [941, 17] on icon at bounding box center [945, 18] width 9 height 9
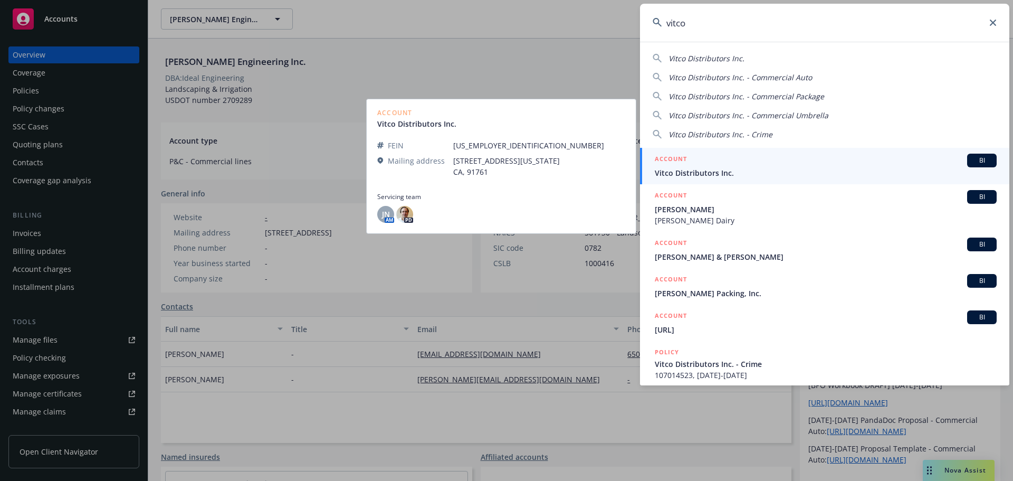
type input "vitco"
click at [790, 164] on div "ACCOUNT BI" at bounding box center [826, 161] width 342 height 14
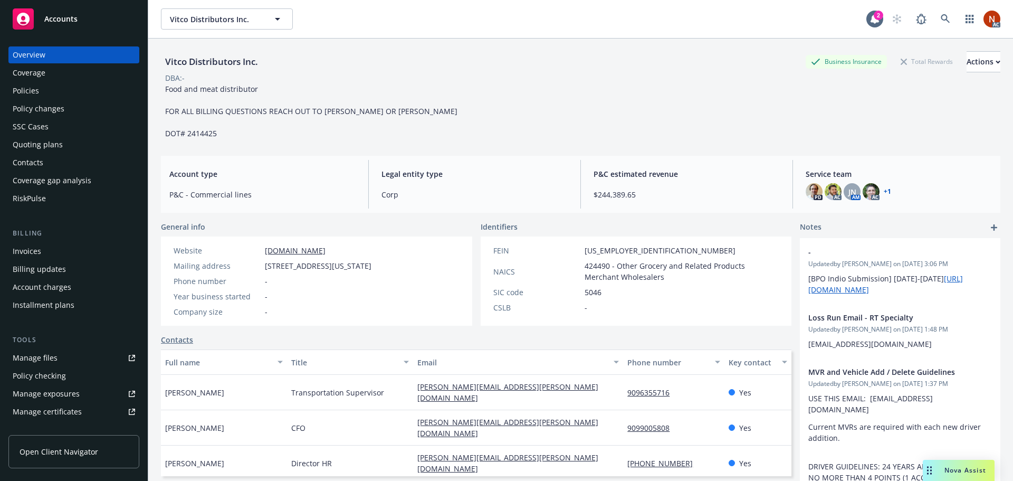
click at [33, 200] on div "RiskPulse" at bounding box center [29, 198] width 33 height 17
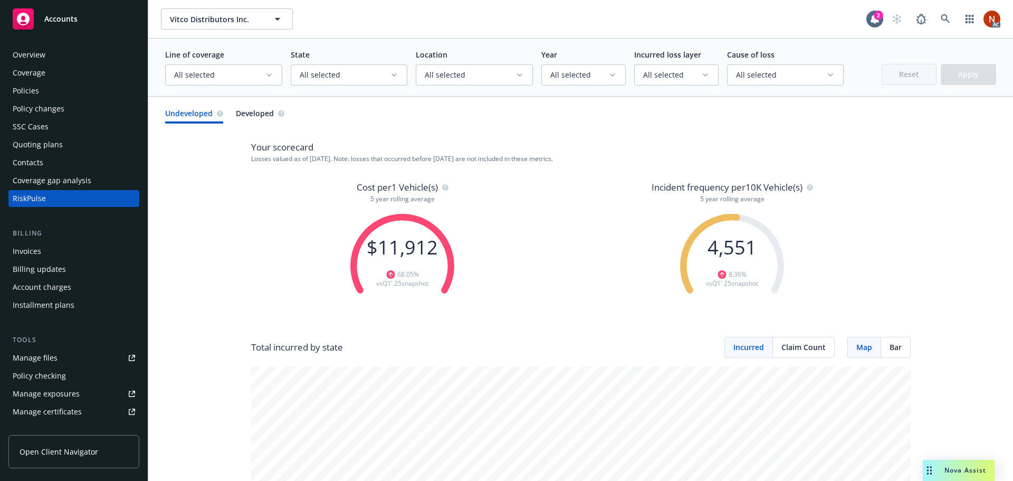
click at [42, 52] on div "Overview" at bounding box center [29, 54] width 33 height 17
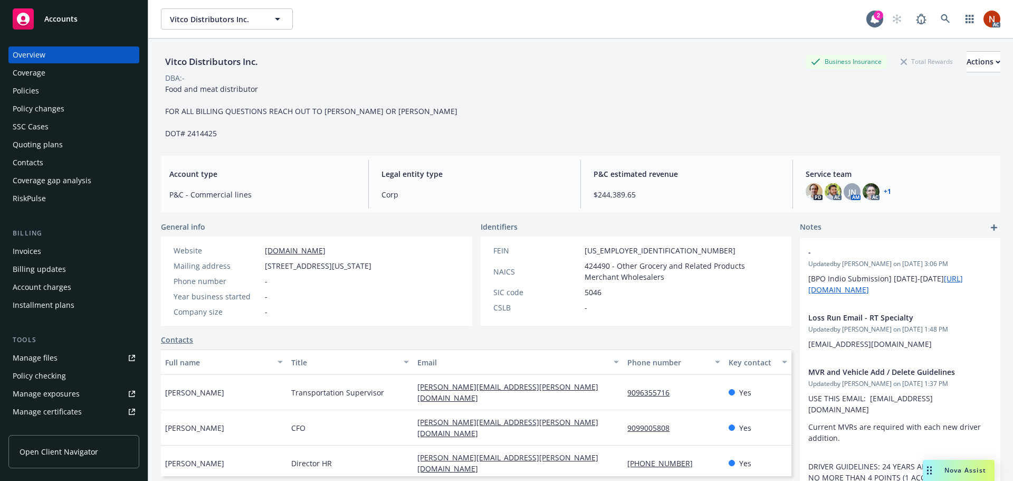
scroll to position [225, 0]
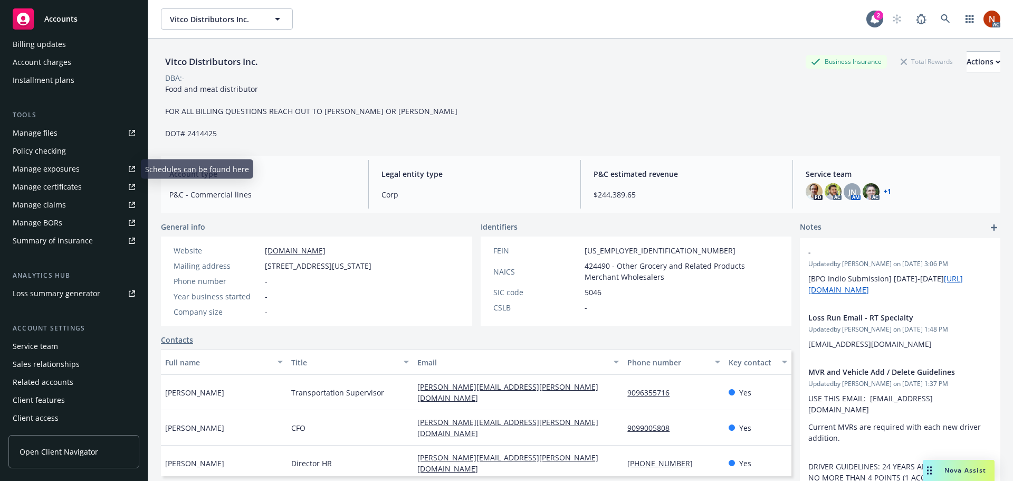
click at [55, 202] on div "Manage claims" at bounding box center [39, 204] width 53 height 17
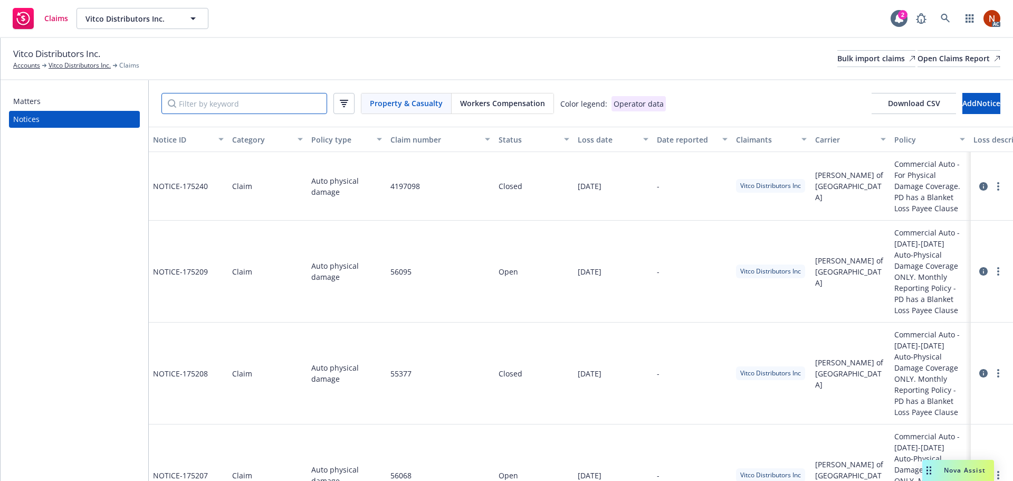
click at [281, 106] on input "Filter by keyword" at bounding box center [245, 103] width 166 height 21
paste input "CT250023-001"
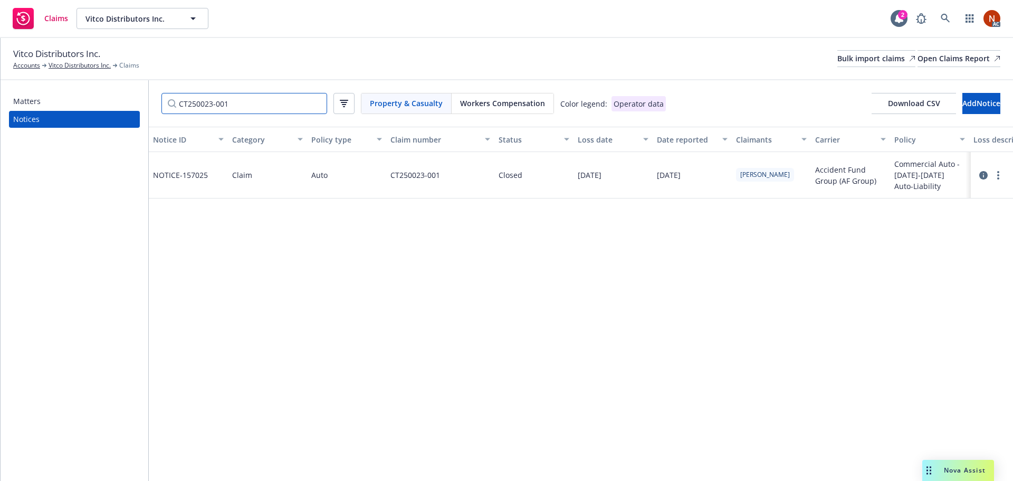
type input "CT250023-001"
click at [983, 177] on icon at bounding box center [984, 175] width 8 height 8
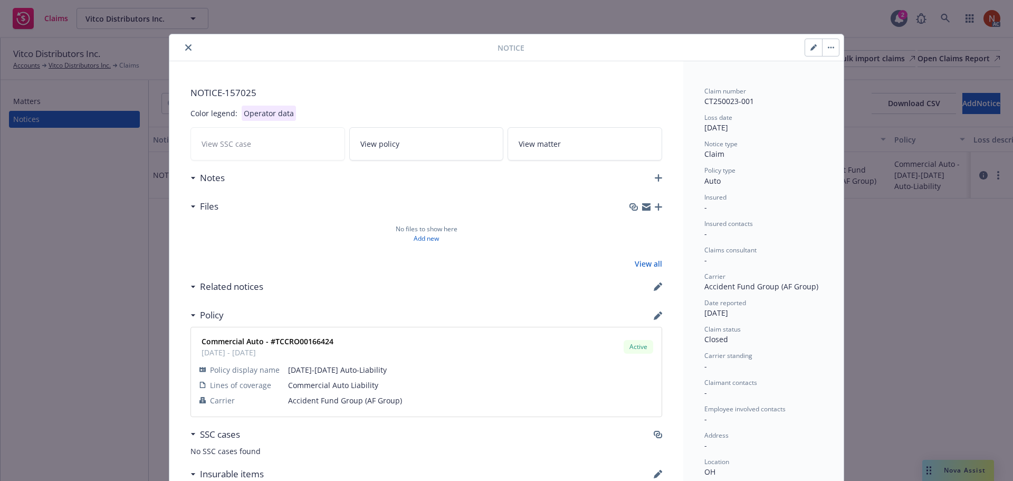
click at [811, 49] on icon "button" at bounding box center [813, 47] width 5 height 5
select select "AUTO"
select select "closed"
select select "CLAIM"
select select "COLLISION"
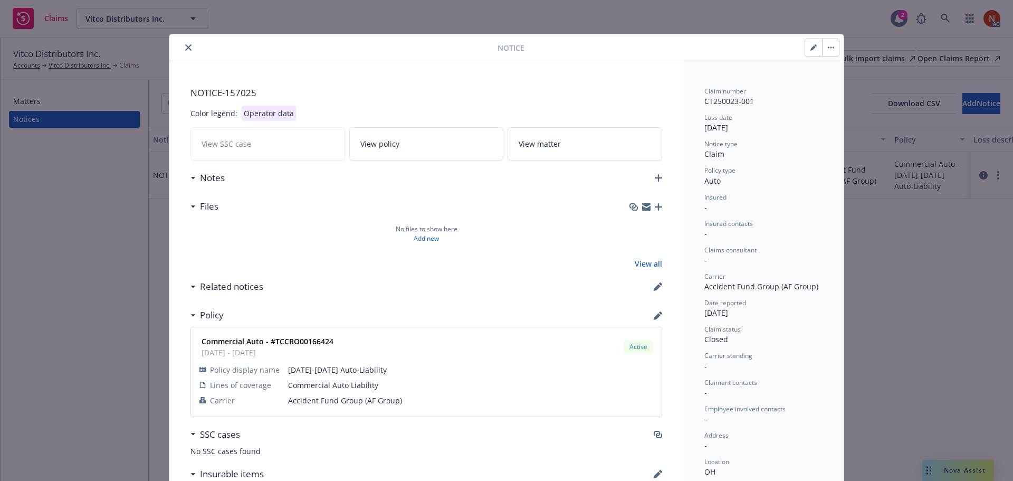
select select "OH"
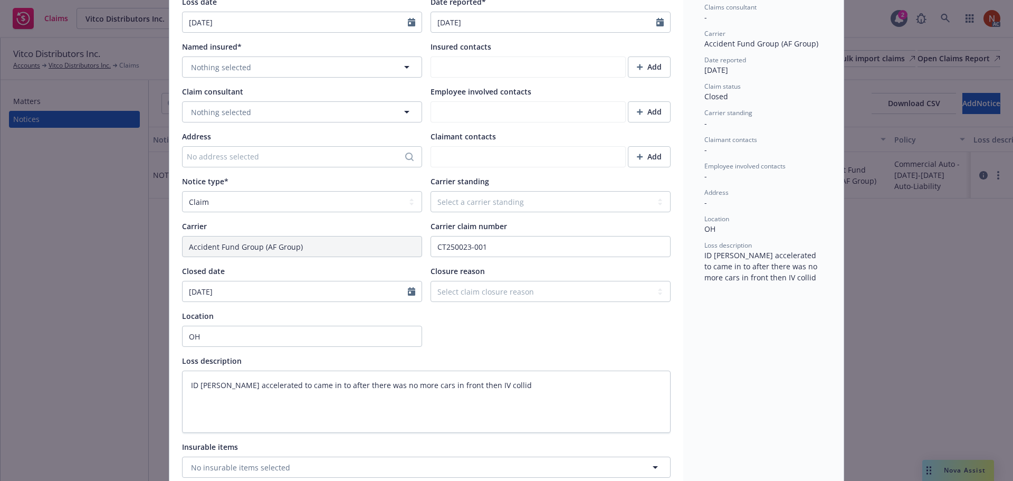
scroll to position [264, 0]
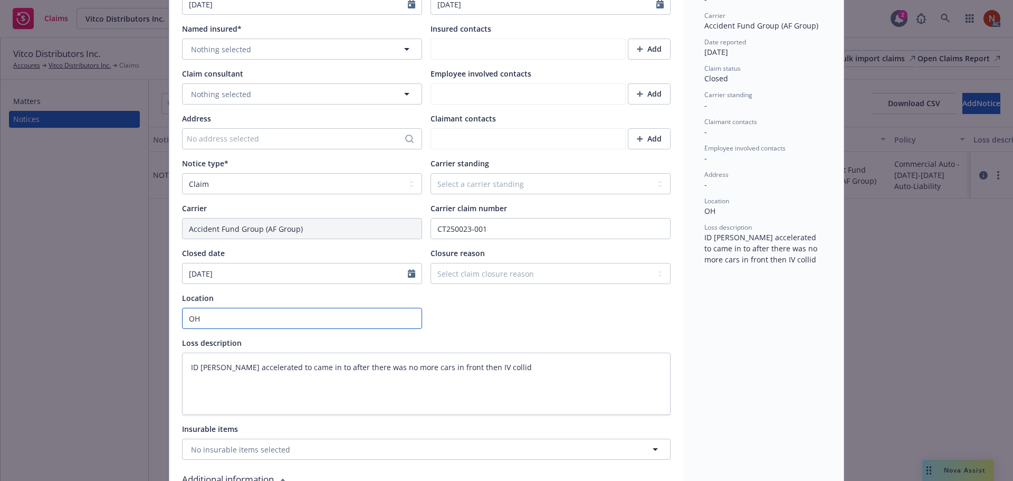
drag, startPoint x: 201, startPoint y: 321, endPoint x: 162, endPoint y: 321, distance: 39.1
click at [162, 321] on div "Notice Cancel Save Color legend: Operator data Claim information Policy type* S…" at bounding box center [506, 240] width 1013 height 481
type textarea "x"
type input "C"
type textarea "x"
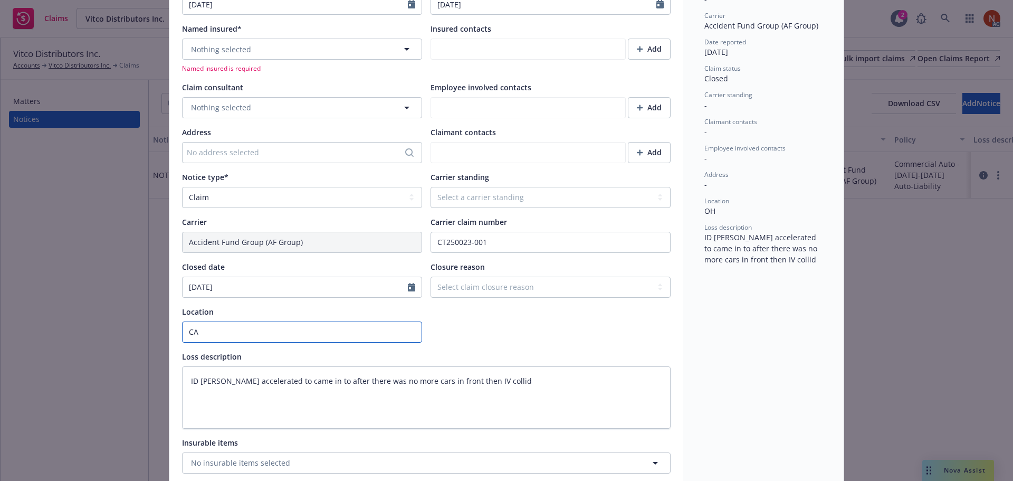
type input "CA"
click at [206, 52] on span "Nothing selected" at bounding box center [221, 49] width 60 height 11
click at [250, 83] on div "VITCO DISTRIBUTORS, INC. -" at bounding box center [297, 89] width 96 height 33
type textarea "x"
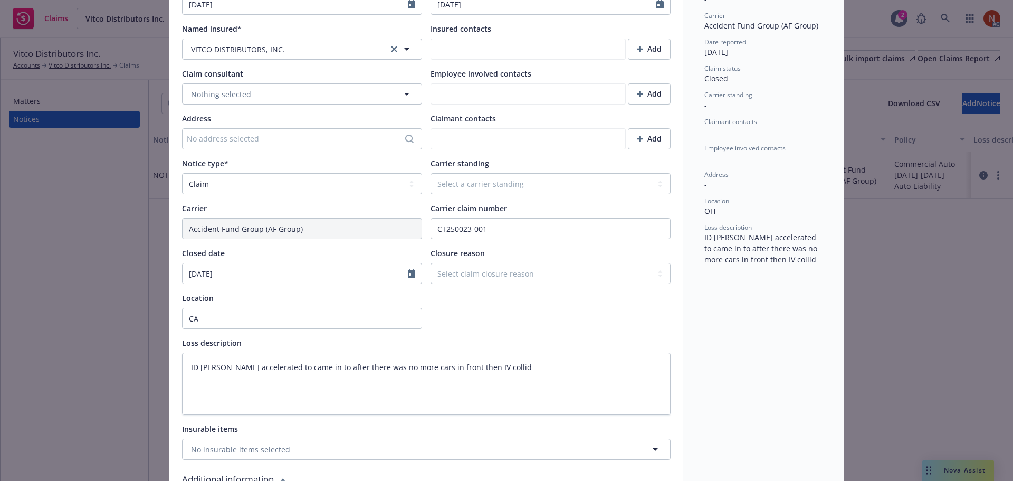
click at [435, 326] on div at bounding box center [551, 310] width 240 height 36
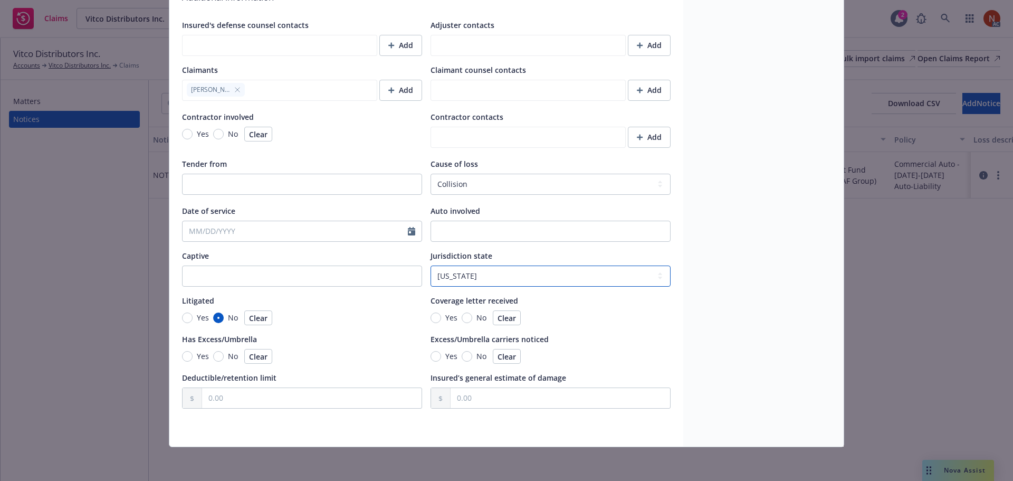
click at [462, 281] on select "Select jurisdiction state Alaska Alabama Arkansas American Samoa Arizona Califo…" at bounding box center [551, 275] width 240 height 21
select select "CA"
click at [431, 265] on select "Select jurisdiction state Alaska Alabama Arkansas American Samoa Arizona Califo…" at bounding box center [551, 275] width 240 height 21
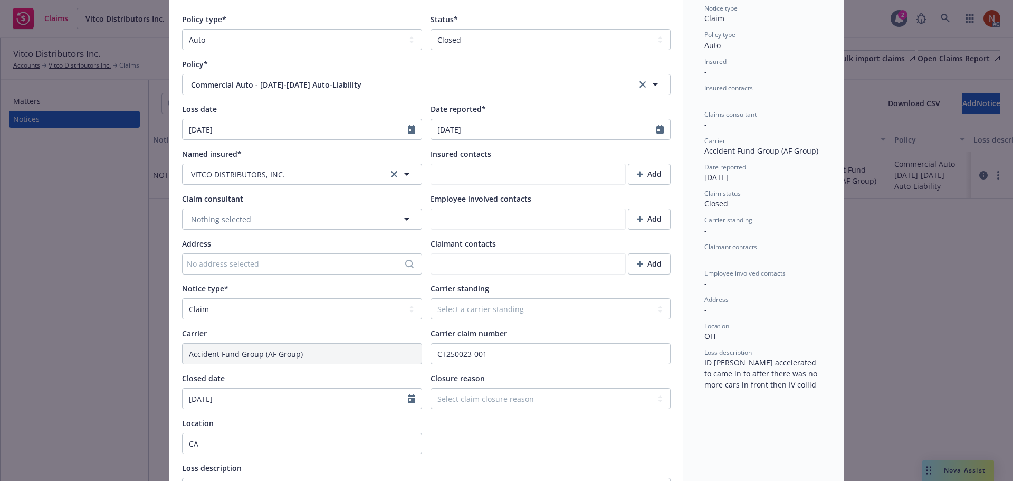
scroll to position [0, 0]
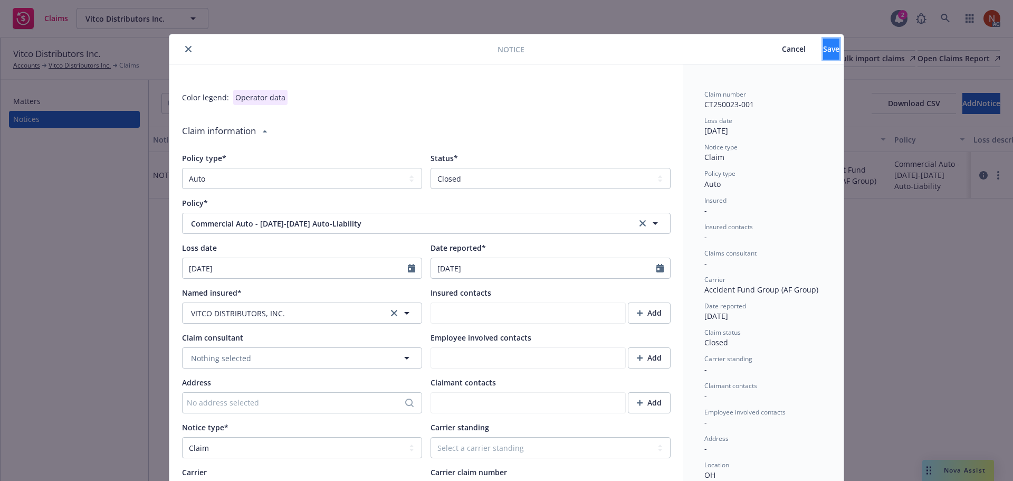
click at [823, 45] on button "Save" at bounding box center [831, 49] width 16 height 21
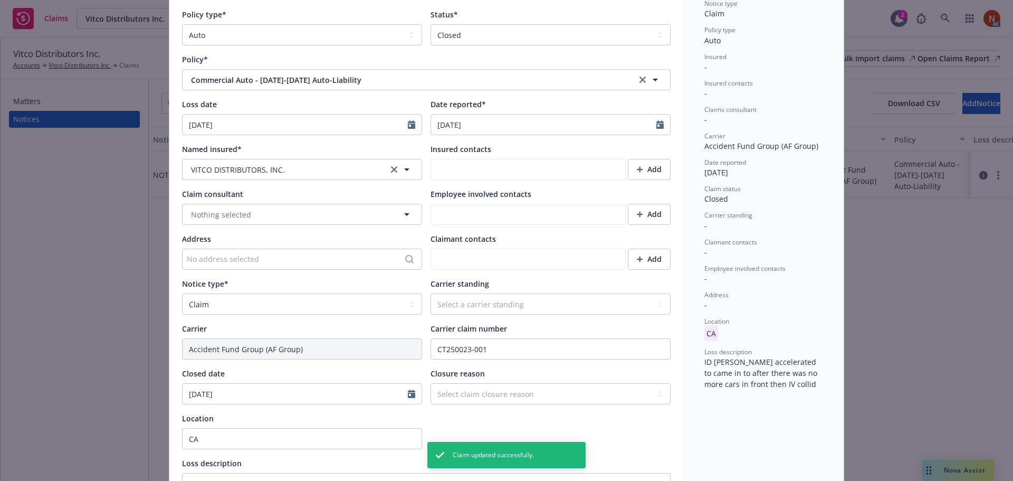
scroll to position [158, 0]
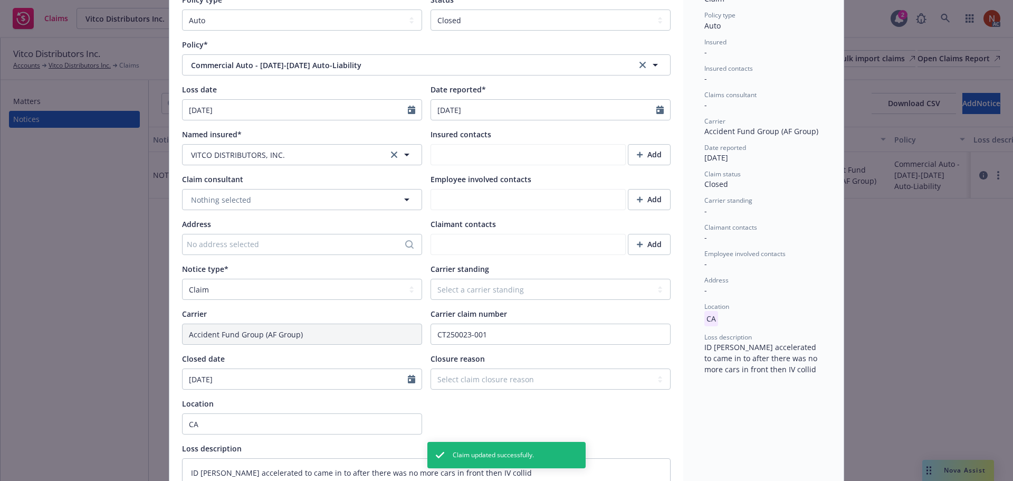
type textarea "x"
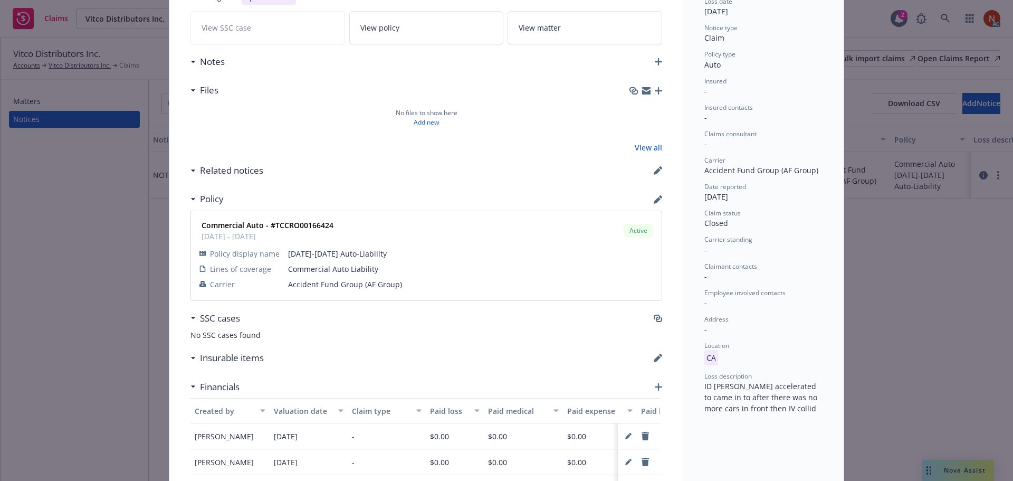
scroll to position [0, 0]
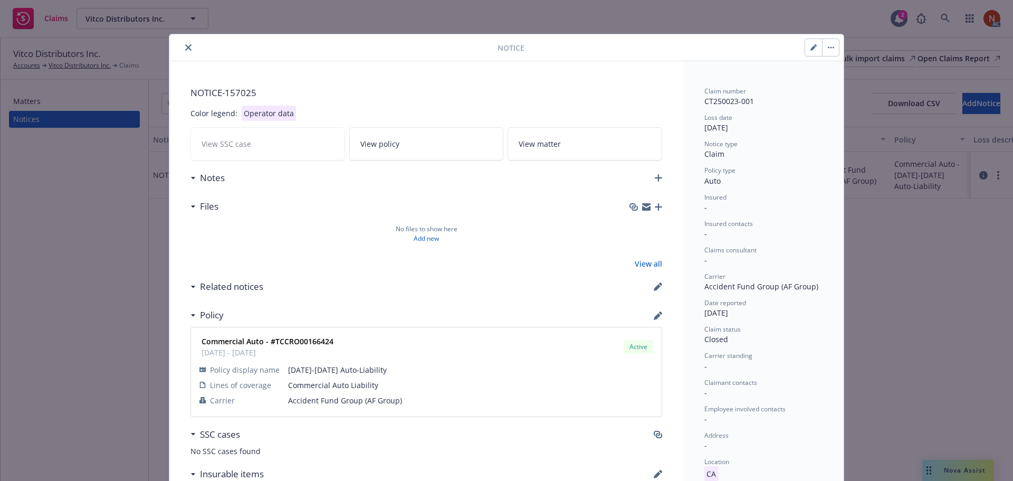
click at [185, 46] on icon "close" at bounding box center [188, 47] width 6 height 6
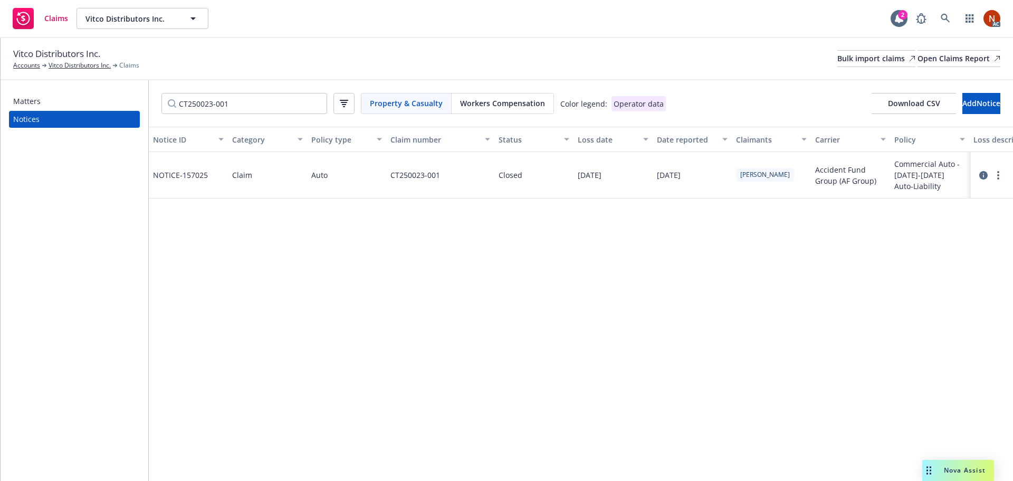
click at [449, 278] on div "Notice ID Category Policy type Claim number Status Loss date Date reported Clai…" at bounding box center [581, 304] width 865 height 354
drag, startPoint x: 260, startPoint y: 101, endPoint x: 108, endPoint y: 97, distance: 152.1
click at [108, 97] on div "Matters Notices CT250023-001 Property & Casualty Workers Compensation Color leg…" at bounding box center [507, 280] width 1013 height 401
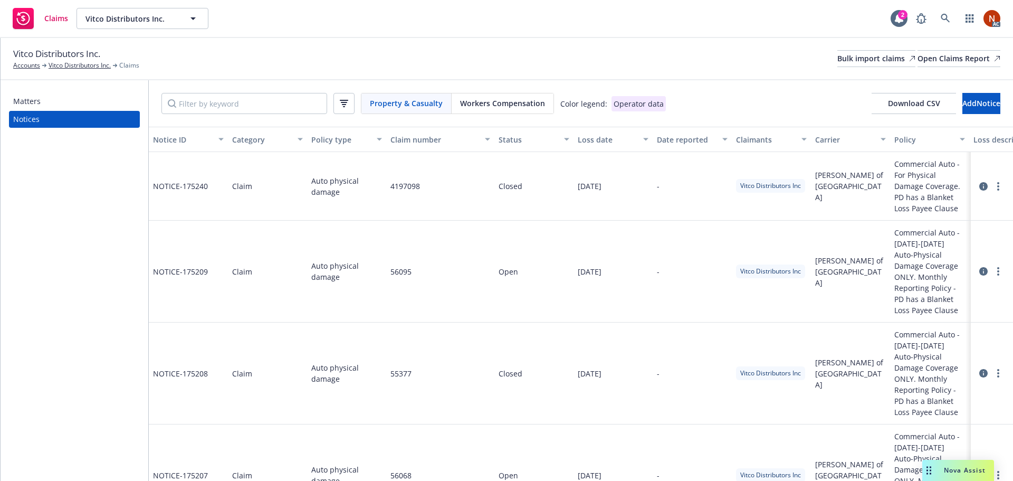
click at [356, 67] on div "Vitco Distributors Inc. Accounts Vitco Distributors Inc. Claims Bulk import cla…" at bounding box center [506, 58] width 987 height 23
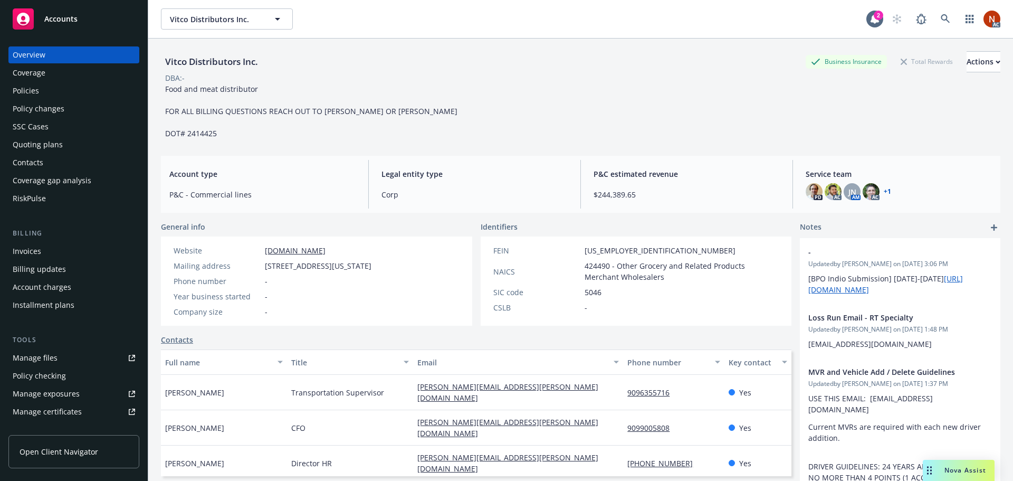
scroll to position [225, 0]
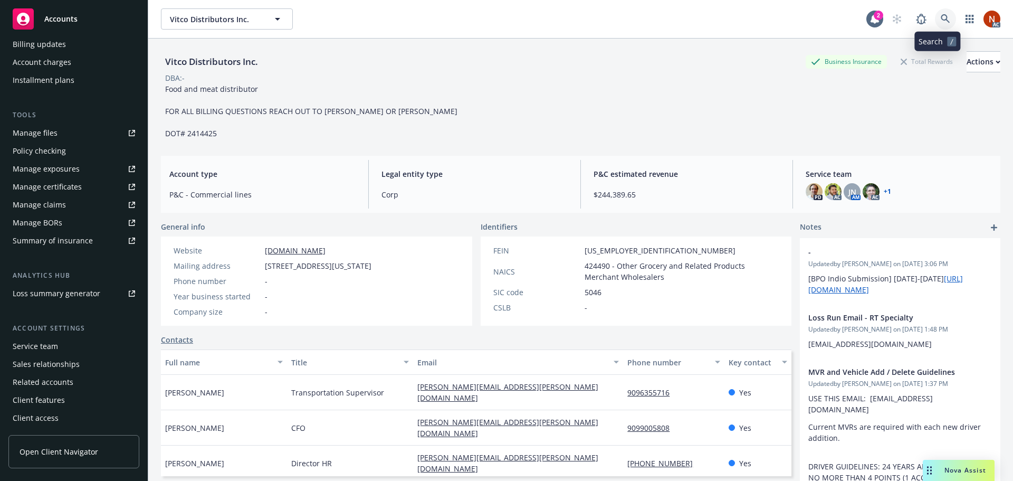
click at [935, 21] on link at bounding box center [945, 18] width 21 height 21
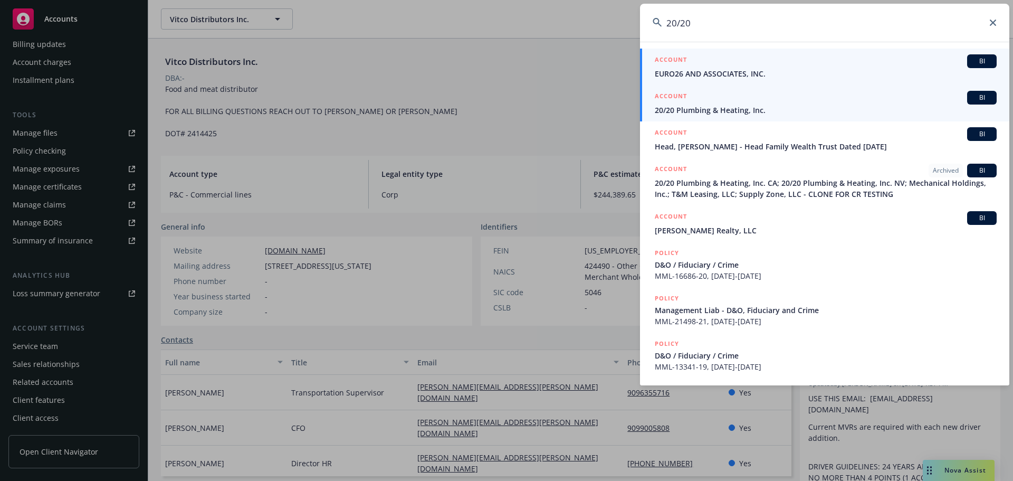
type input "20/20"
click at [750, 100] on div "ACCOUNT BI" at bounding box center [826, 98] width 342 height 14
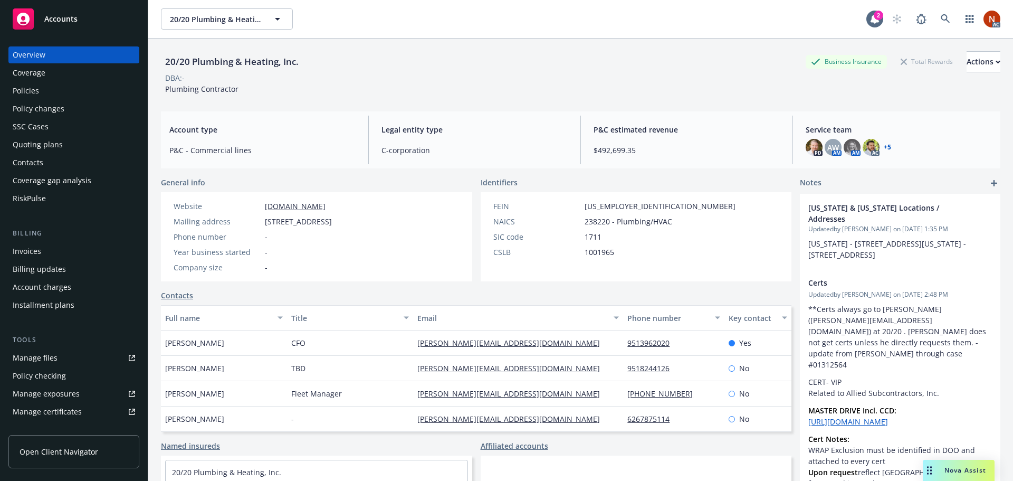
click at [38, 196] on div "RiskPulse" at bounding box center [29, 198] width 33 height 17
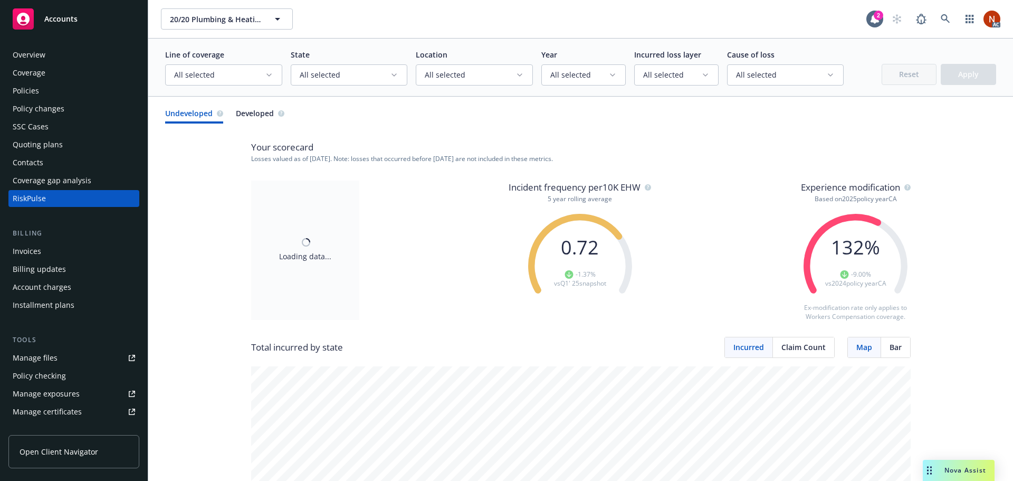
click at [240, 68] on button "All selected" at bounding box center [223, 74] width 117 height 21
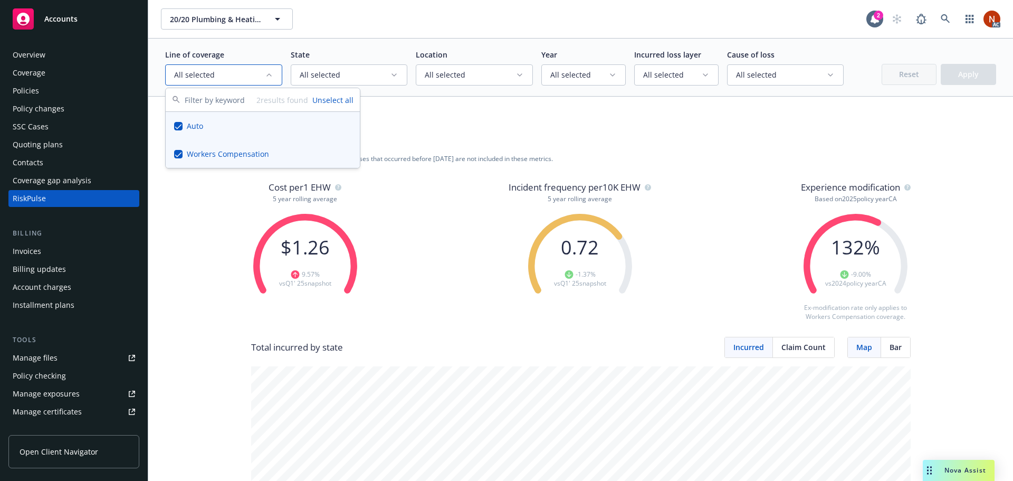
click at [272, 49] on p "Line of coverage" at bounding box center [223, 54] width 117 height 11
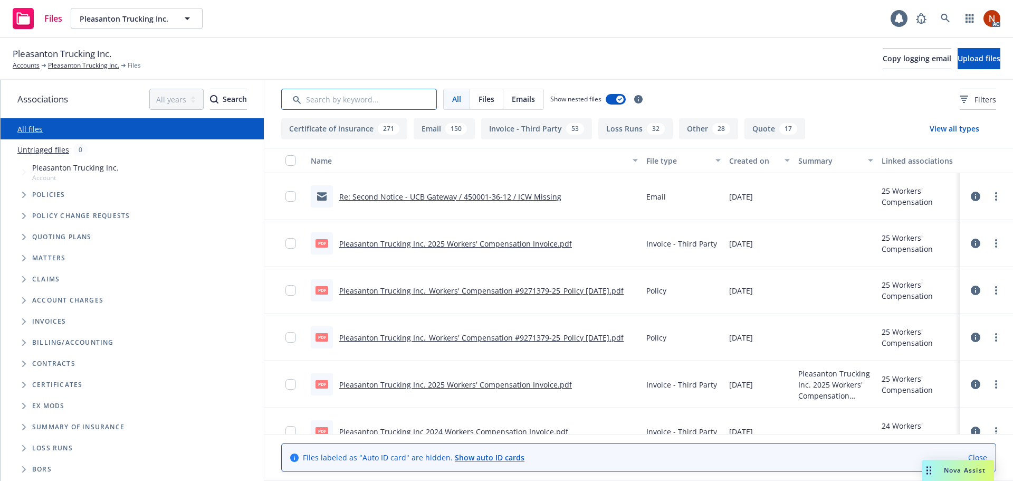
click at [319, 98] on input "Search by keyword..." at bounding box center [359, 99] width 156 height 21
type input "l"
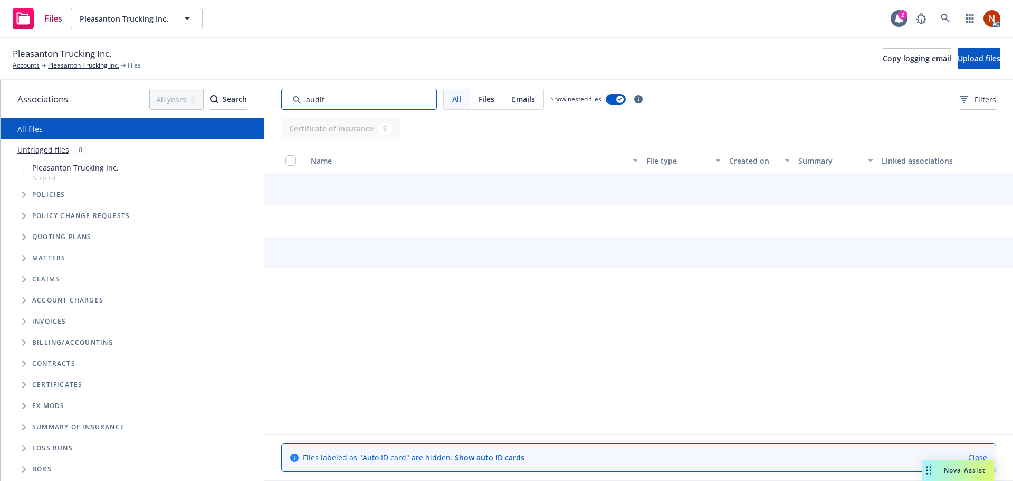
type input "audit"
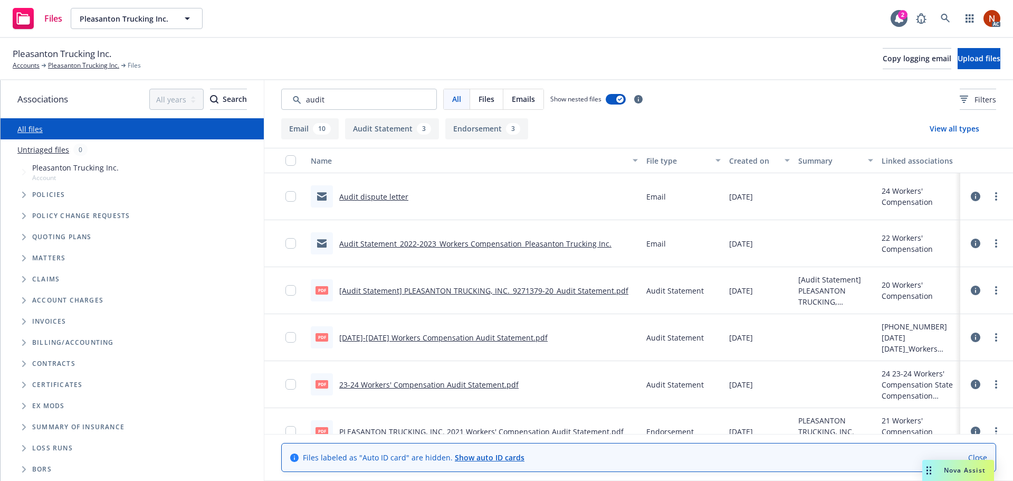
click at [743, 158] on div "Created on" at bounding box center [753, 160] width 49 height 11
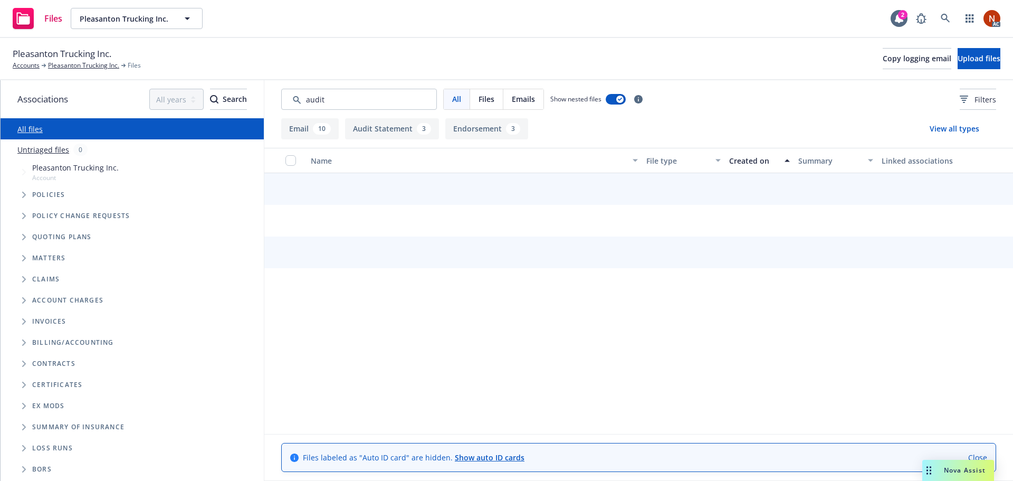
click at [758, 159] on div "Created on" at bounding box center [753, 160] width 49 height 11
